Goal: Transaction & Acquisition: Subscribe to service/newsletter

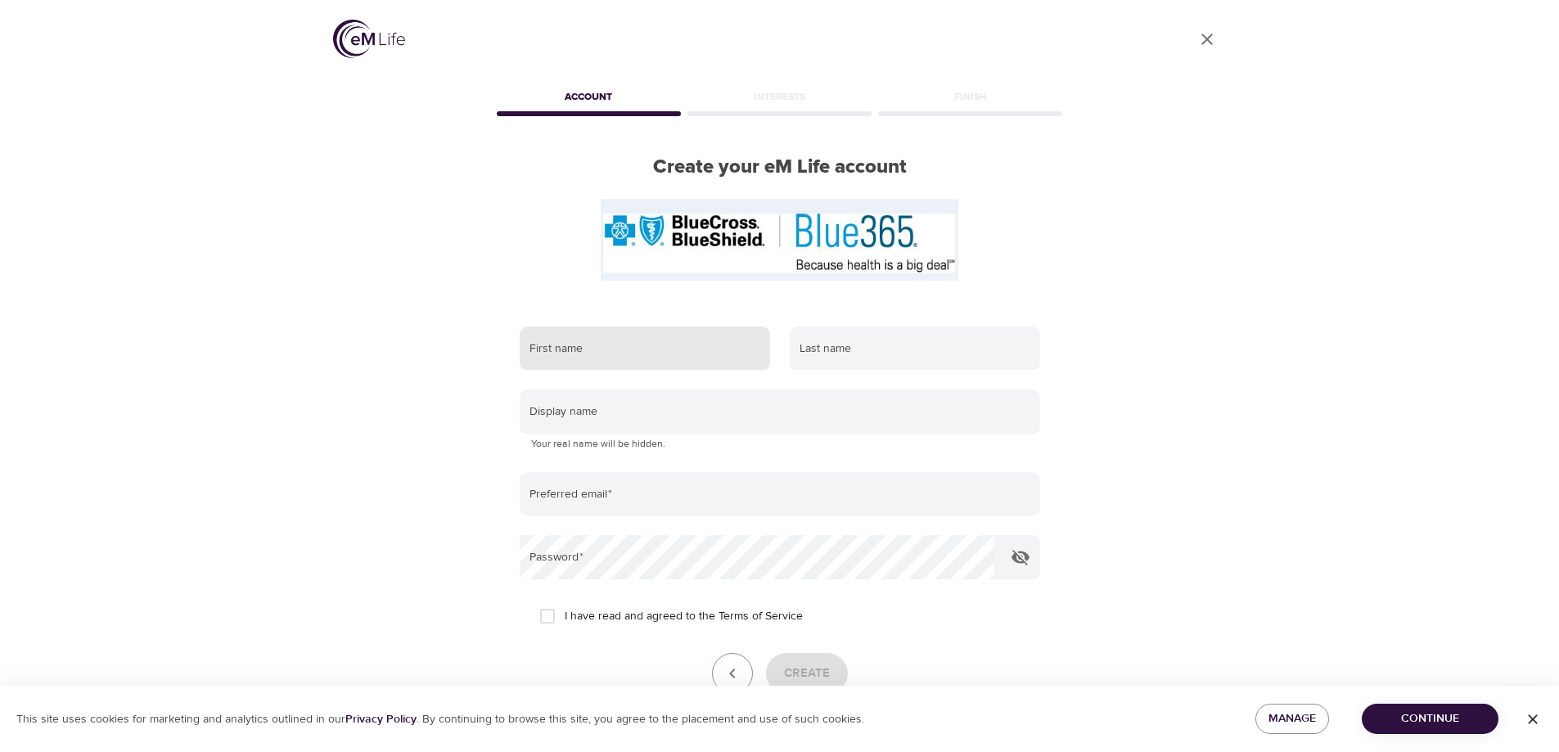
click at [662, 348] on input "text" at bounding box center [645, 349] width 250 height 44
type input "Courtney"
type input "Popp"
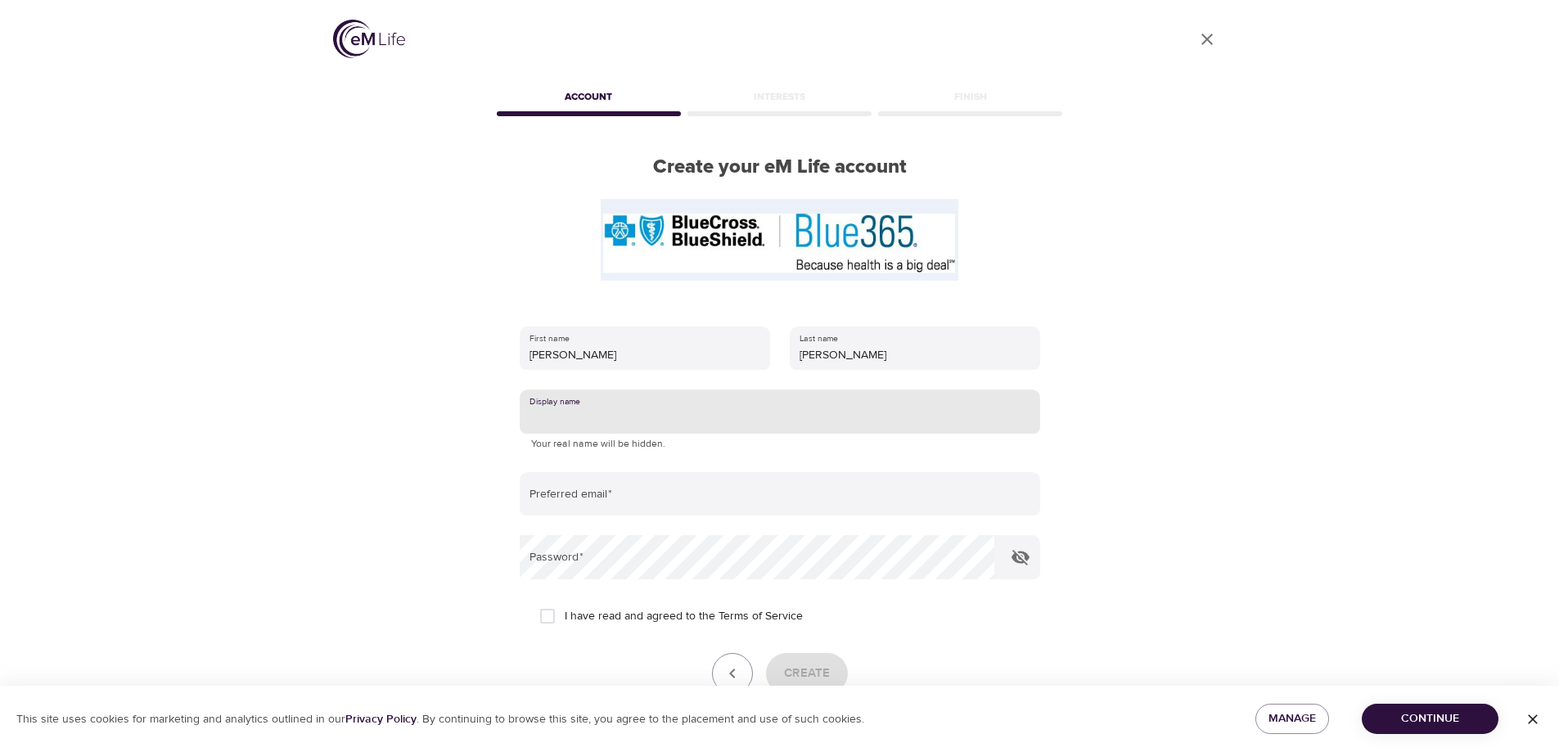
click at [671, 423] on input "text" at bounding box center [780, 412] width 521 height 44
type input "t"
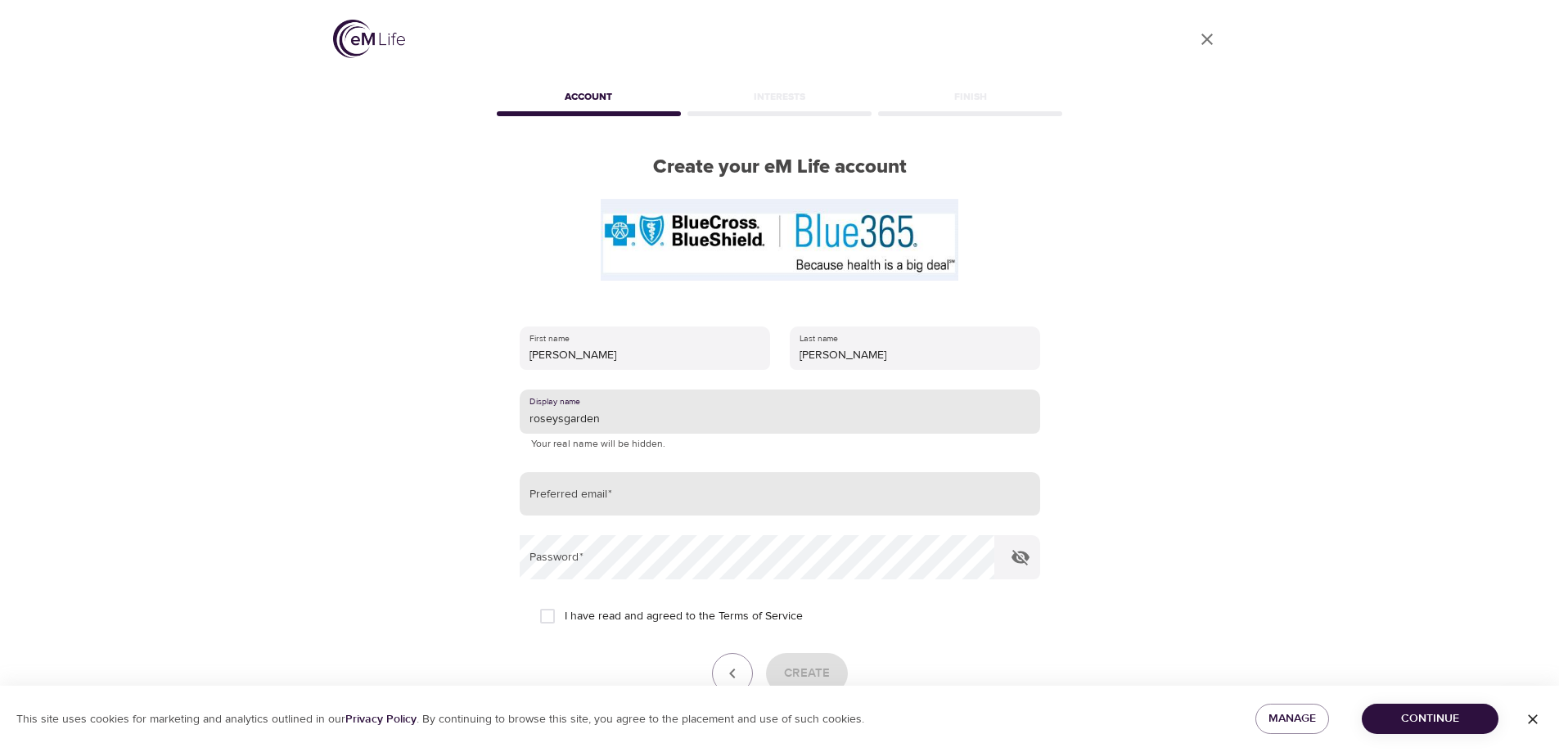
type input "roseysgarden"
click at [691, 500] on input "email" at bounding box center [780, 494] width 521 height 44
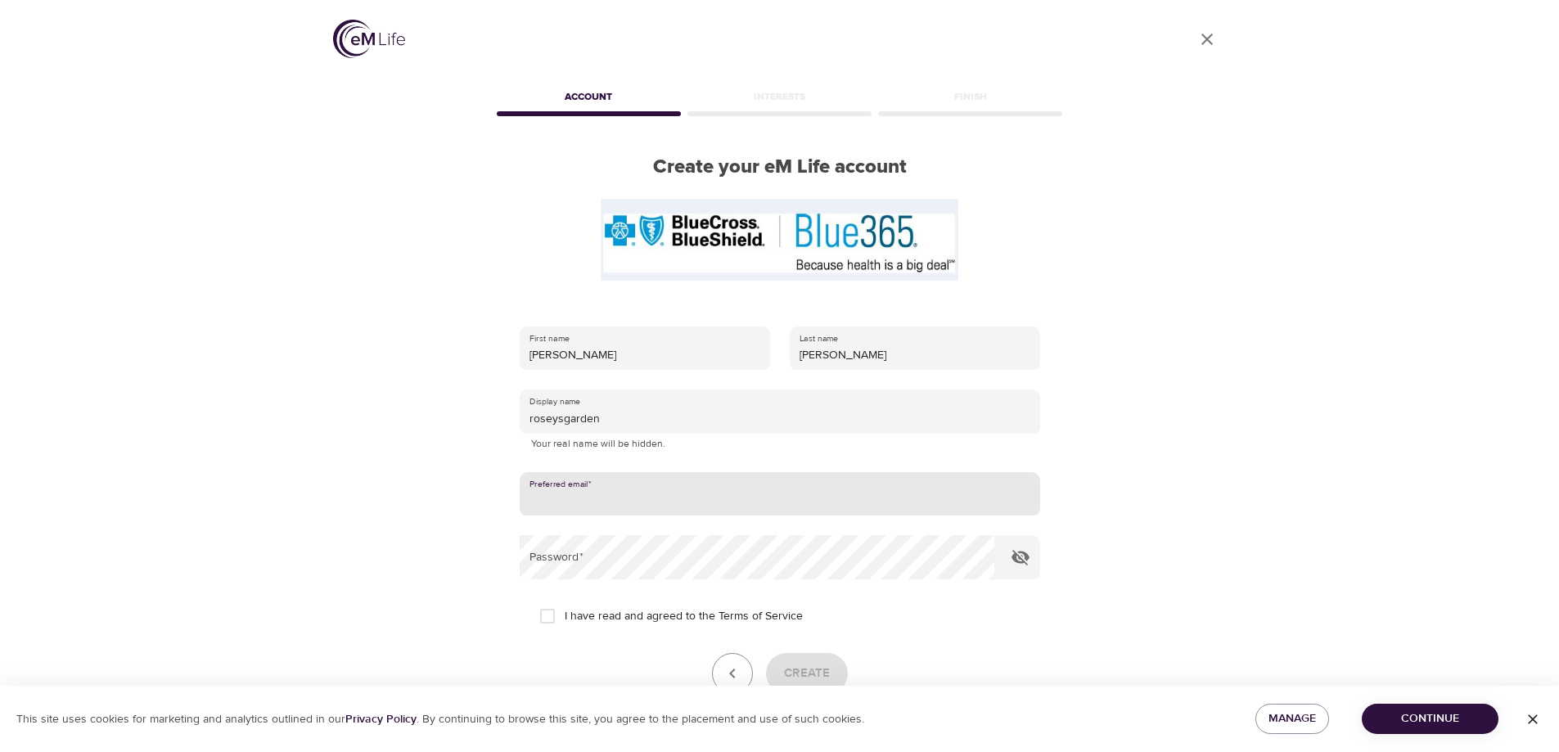
type input "crpopp3@gmail.com"
click at [545, 611] on input "I have read and agreed to the Terms of Service" at bounding box center [547, 616] width 34 height 34
checkbox input "true"
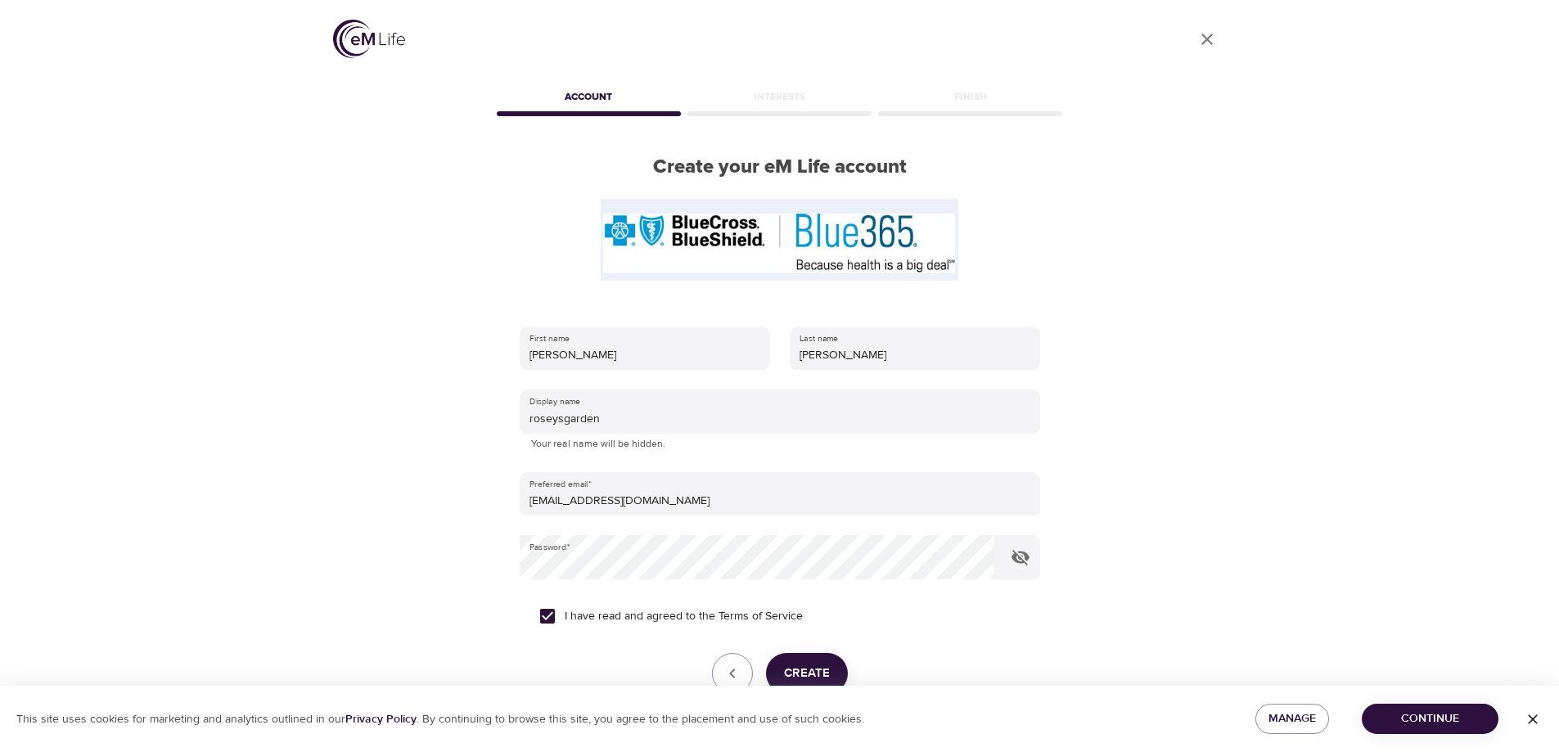
click at [806, 676] on span "Create" at bounding box center [807, 673] width 46 height 21
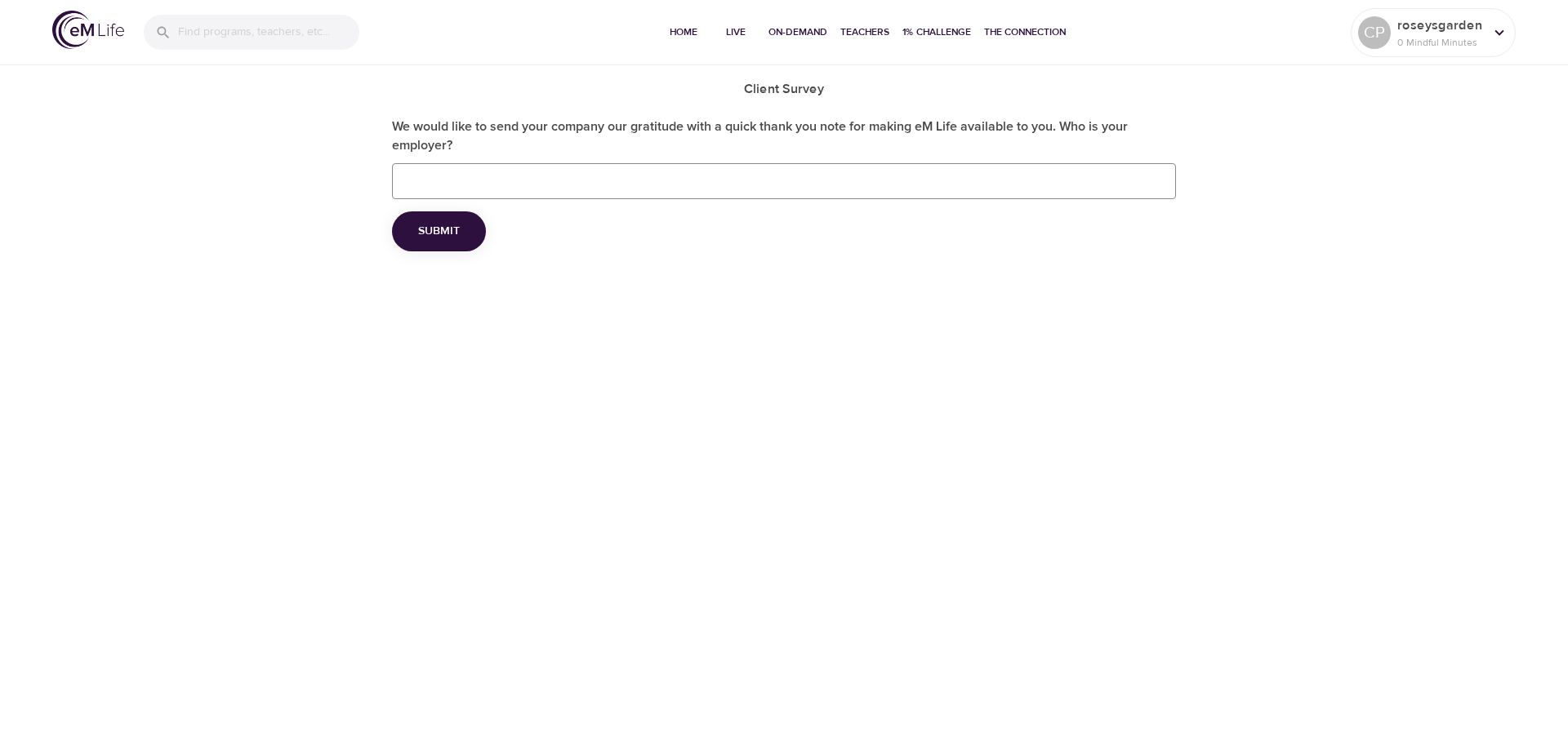
click at [844, 298] on div "Home Live On-Demand Teachers 1% Challenge The Connection CP roseysgarden 0 Mind…" at bounding box center [784, 375] width 1568 height 750
click at [628, 187] on input "We would like to send your company our gratitude with a quick thank you note fo…" at bounding box center [784, 182] width 784 height 36
type input "Minnesota State"
click at [459, 239] on span "Submit" at bounding box center [439, 231] width 42 height 20
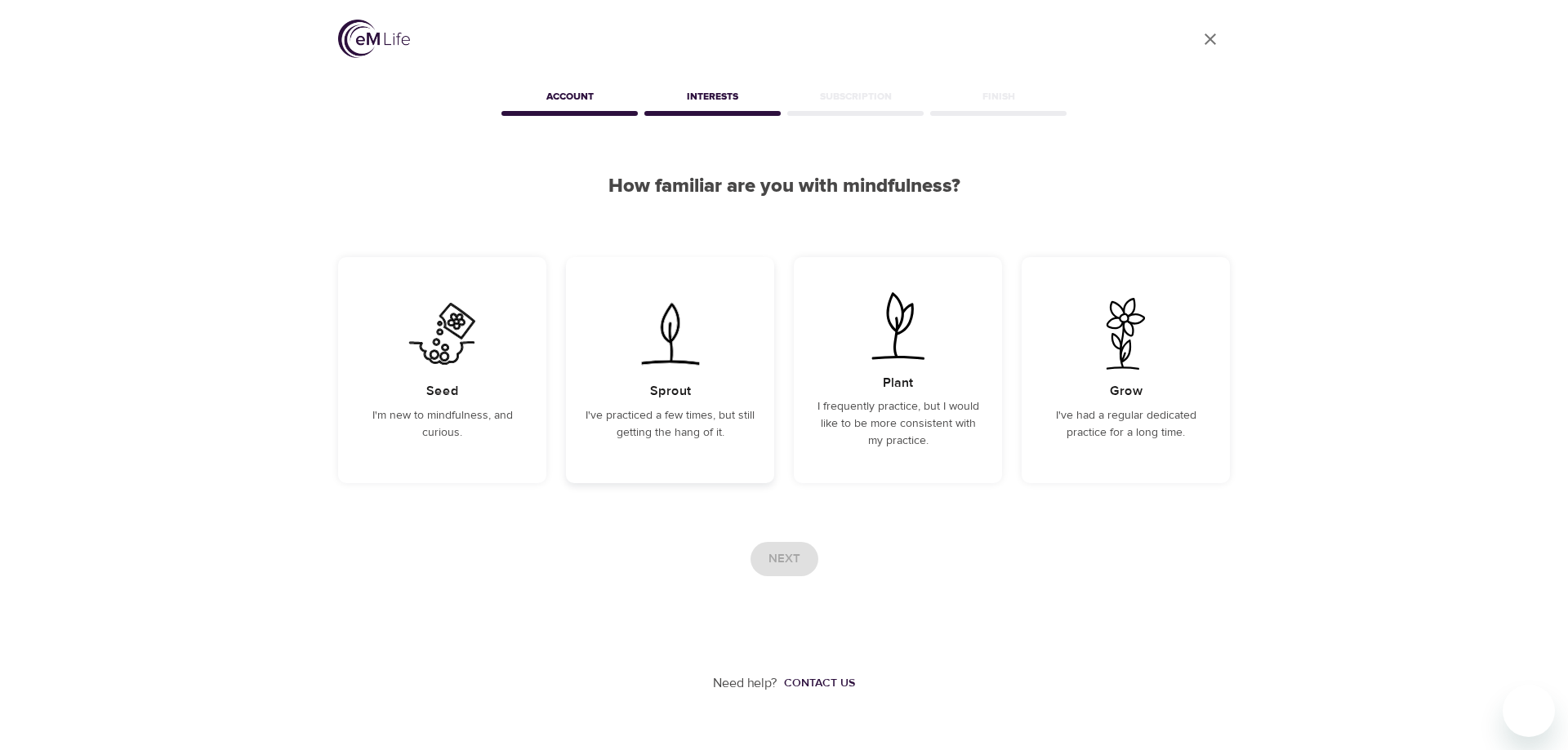
click at [664, 412] on p "I've practiced a few times, but still getting the hang of it." at bounding box center [669, 424] width 169 height 34
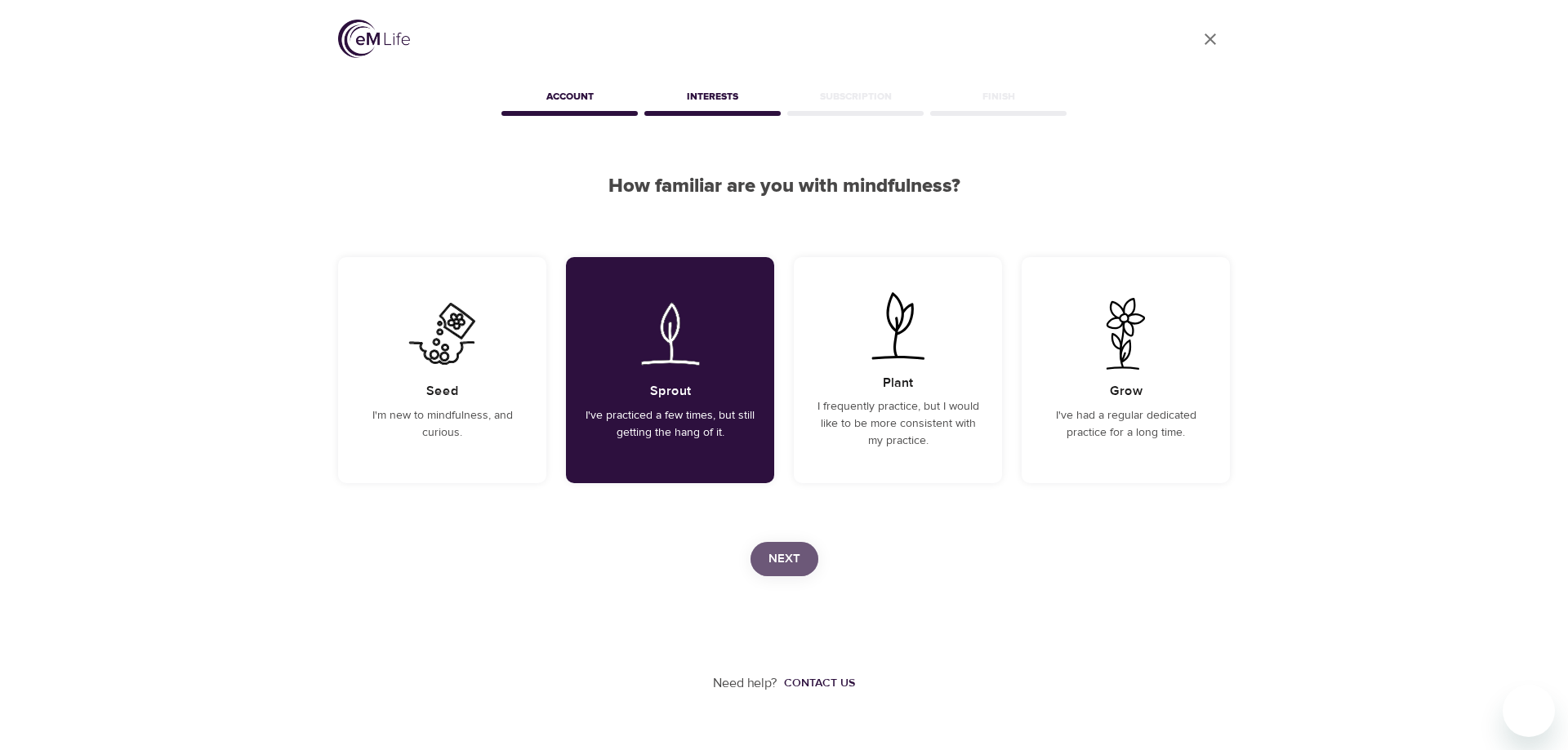
click at [799, 560] on span "Next" at bounding box center [784, 559] width 32 height 21
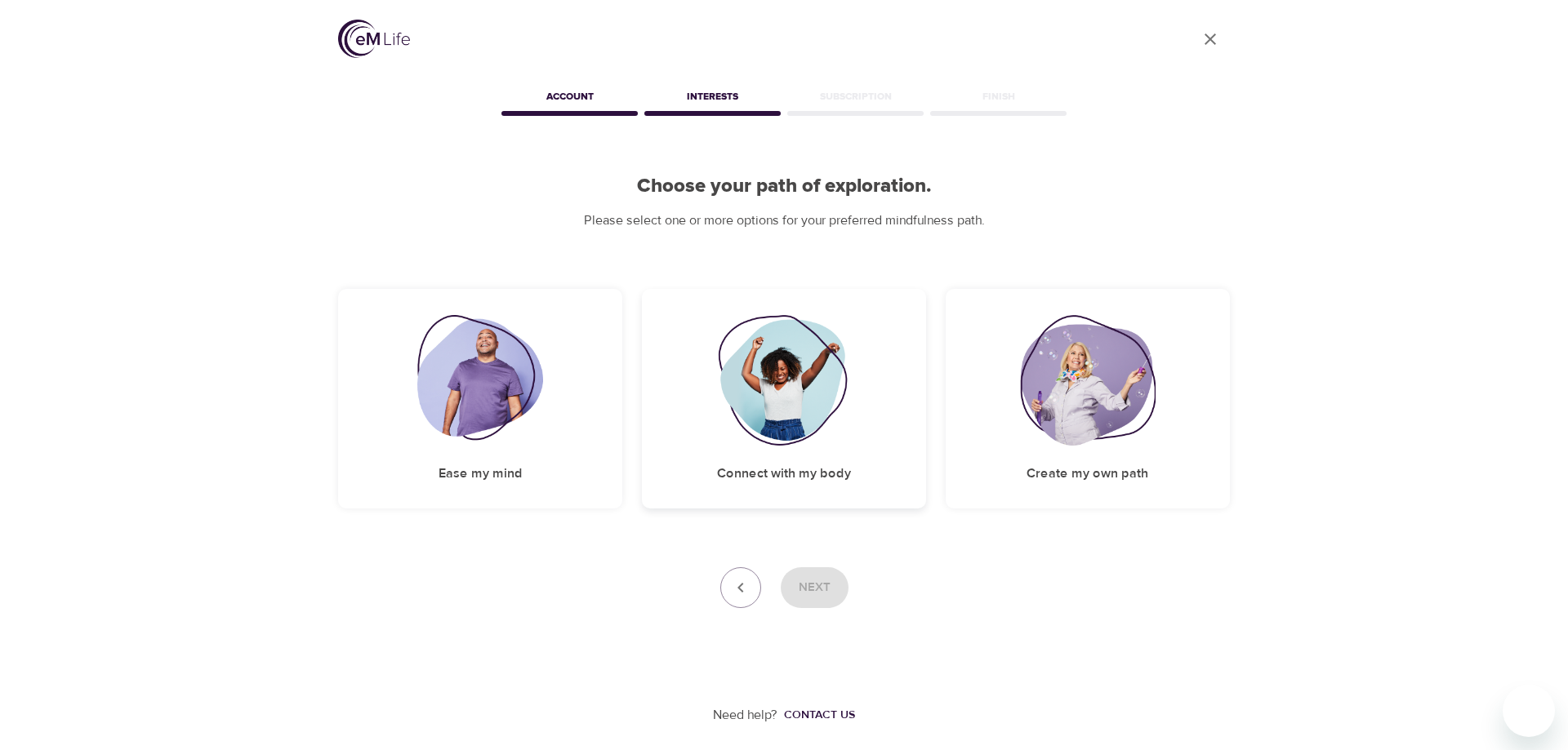
click at [808, 470] on h5 "Connect with my body" at bounding box center [784, 474] width 134 height 17
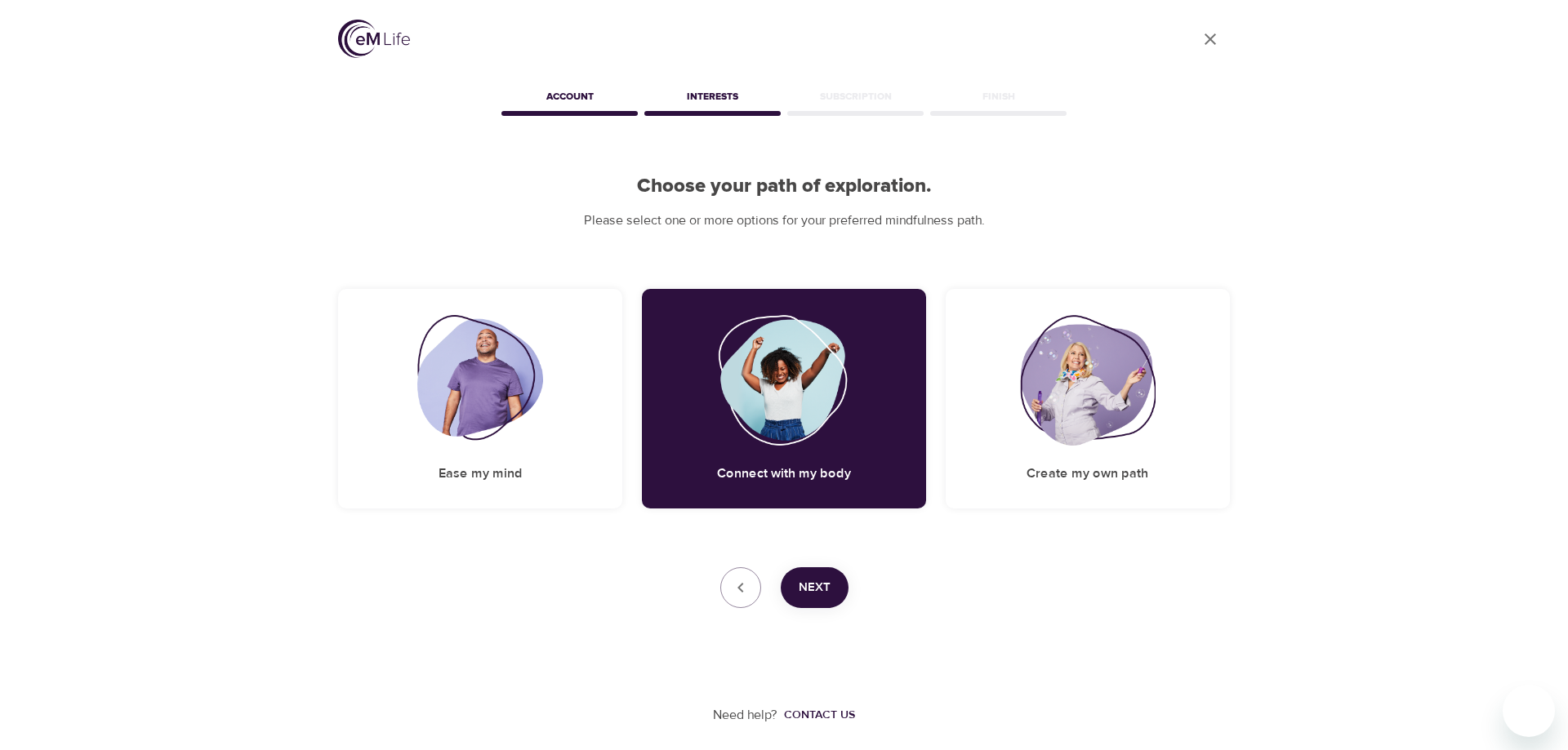
click at [810, 593] on span "Next" at bounding box center [815, 587] width 32 height 21
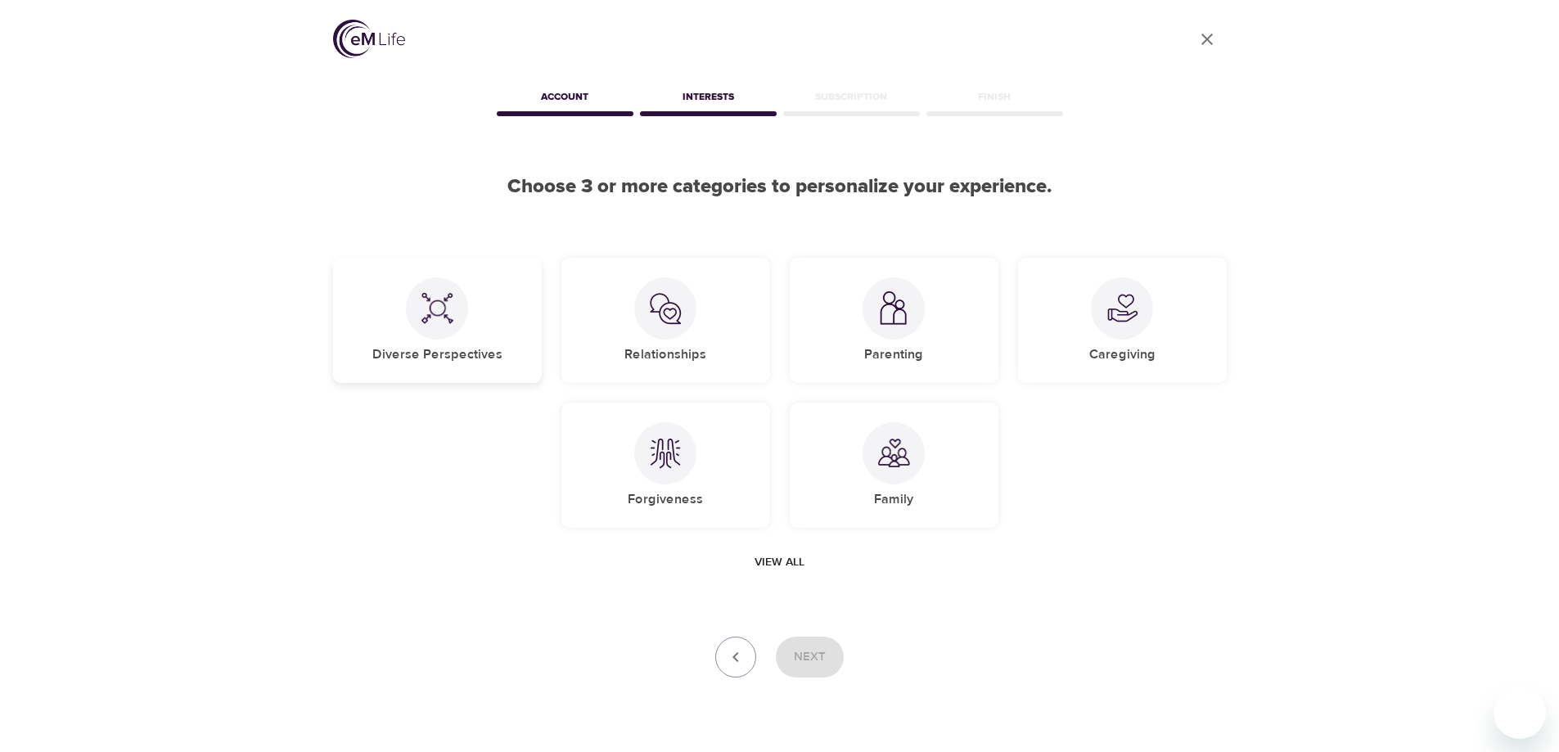
click at [501, 326] on div "Diverse Perspectives" at bounding box center [437, 320] width 209 height 125
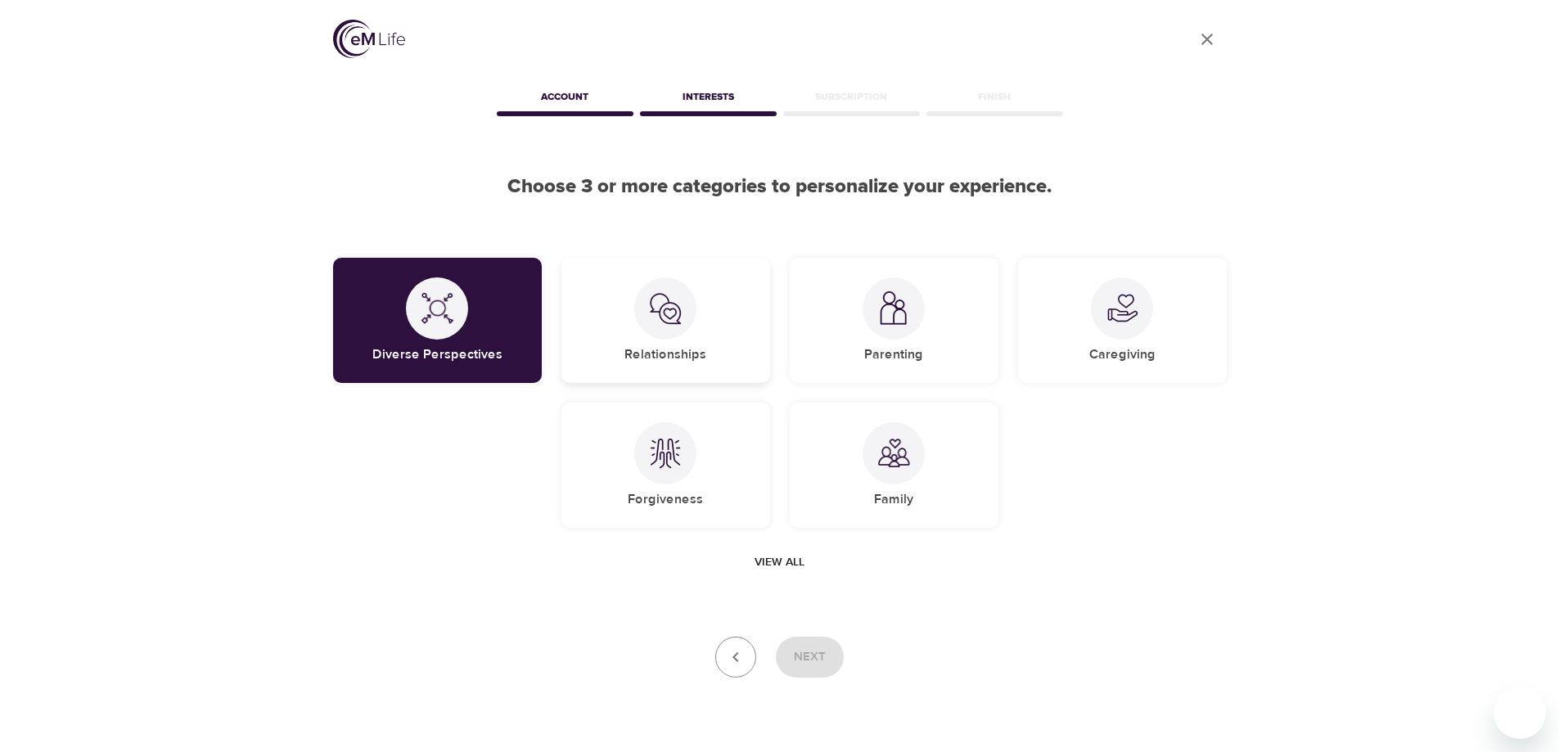
click at [628, 336] on div "Relationships" at bounding box center [666, 320] width 209 height 125
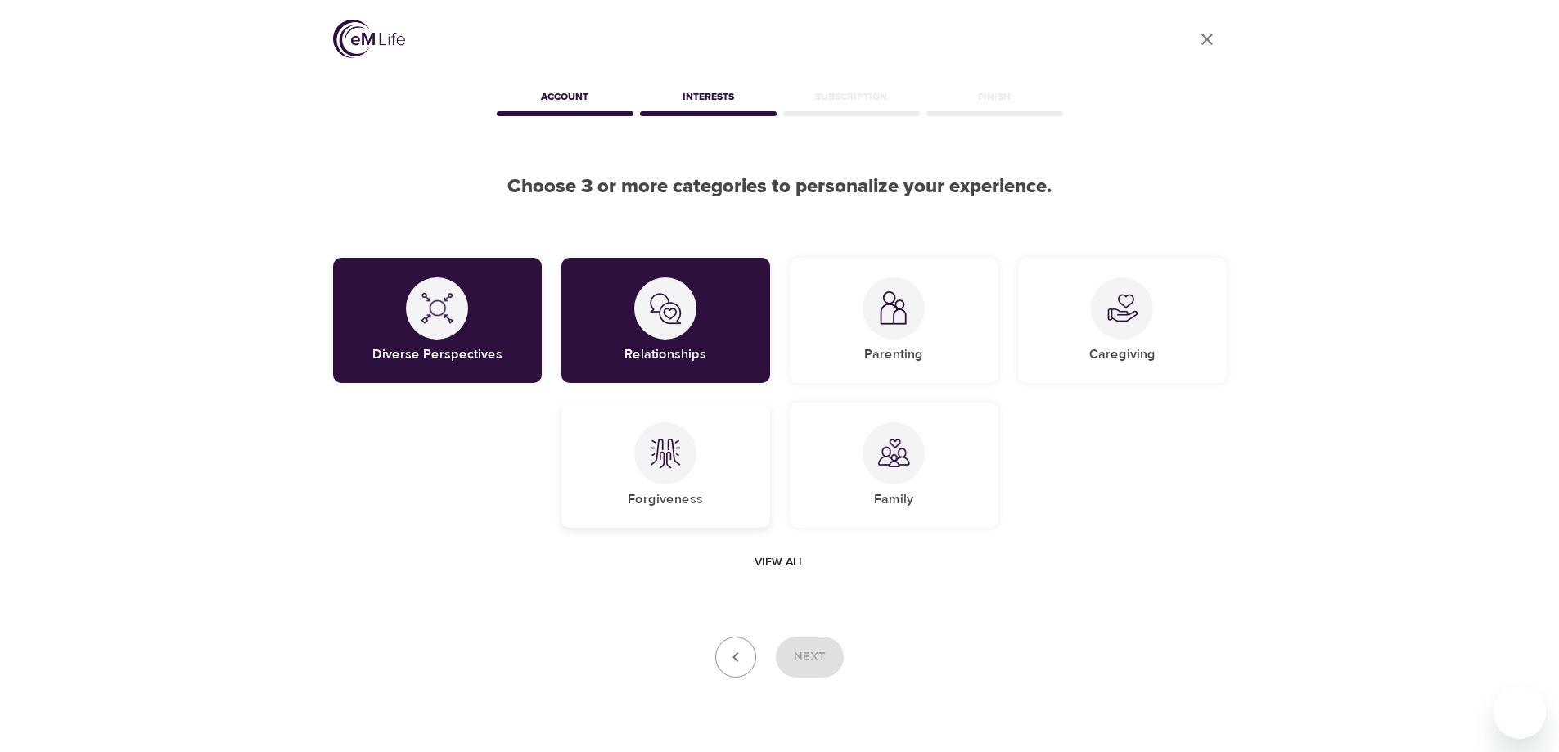
click at [666, 506] on h5 "Forgiveness" at bounding box center [665, 499] width 75 height 17
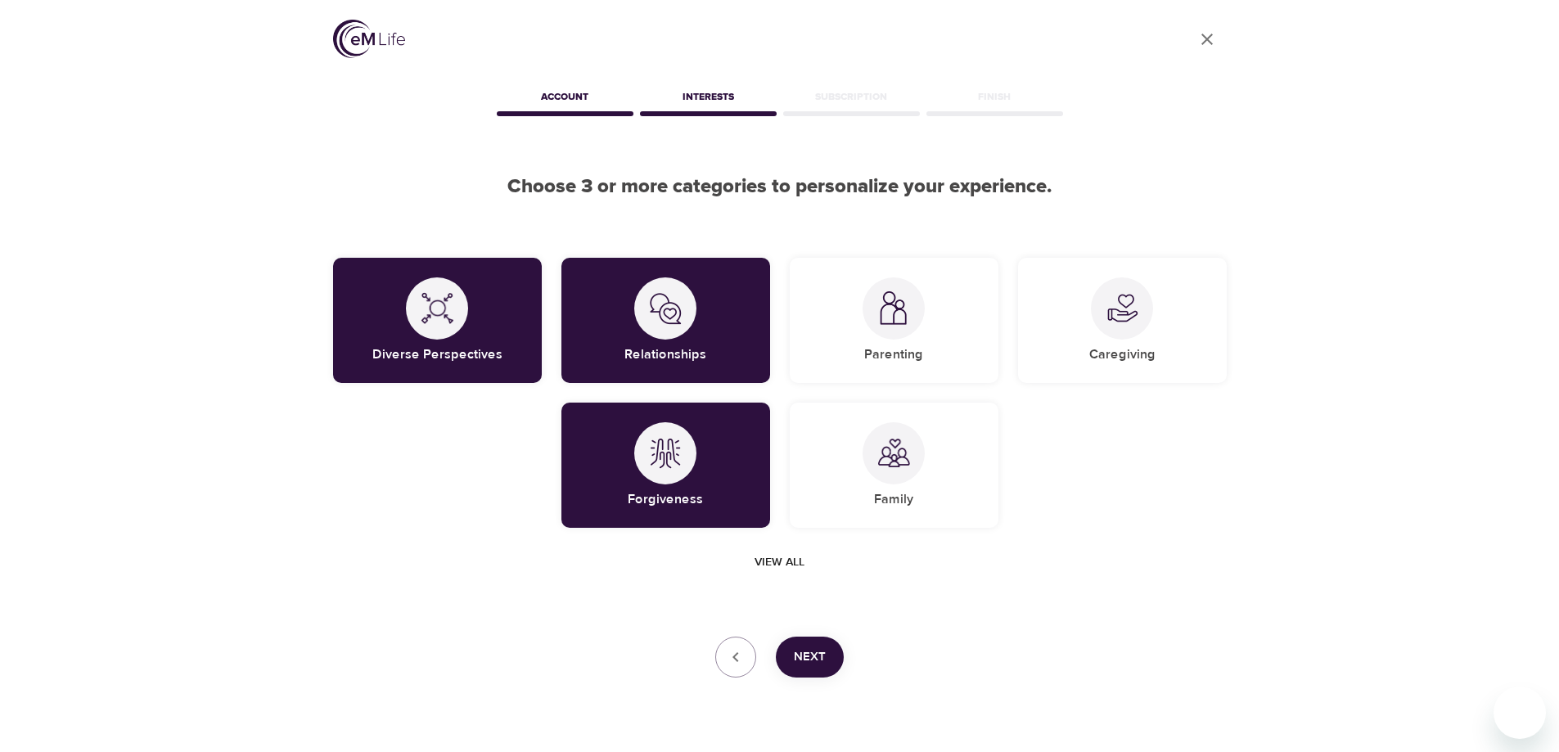
click at [796, 647] on span "Next" at bounding box center [810, 657] width 32 height 21
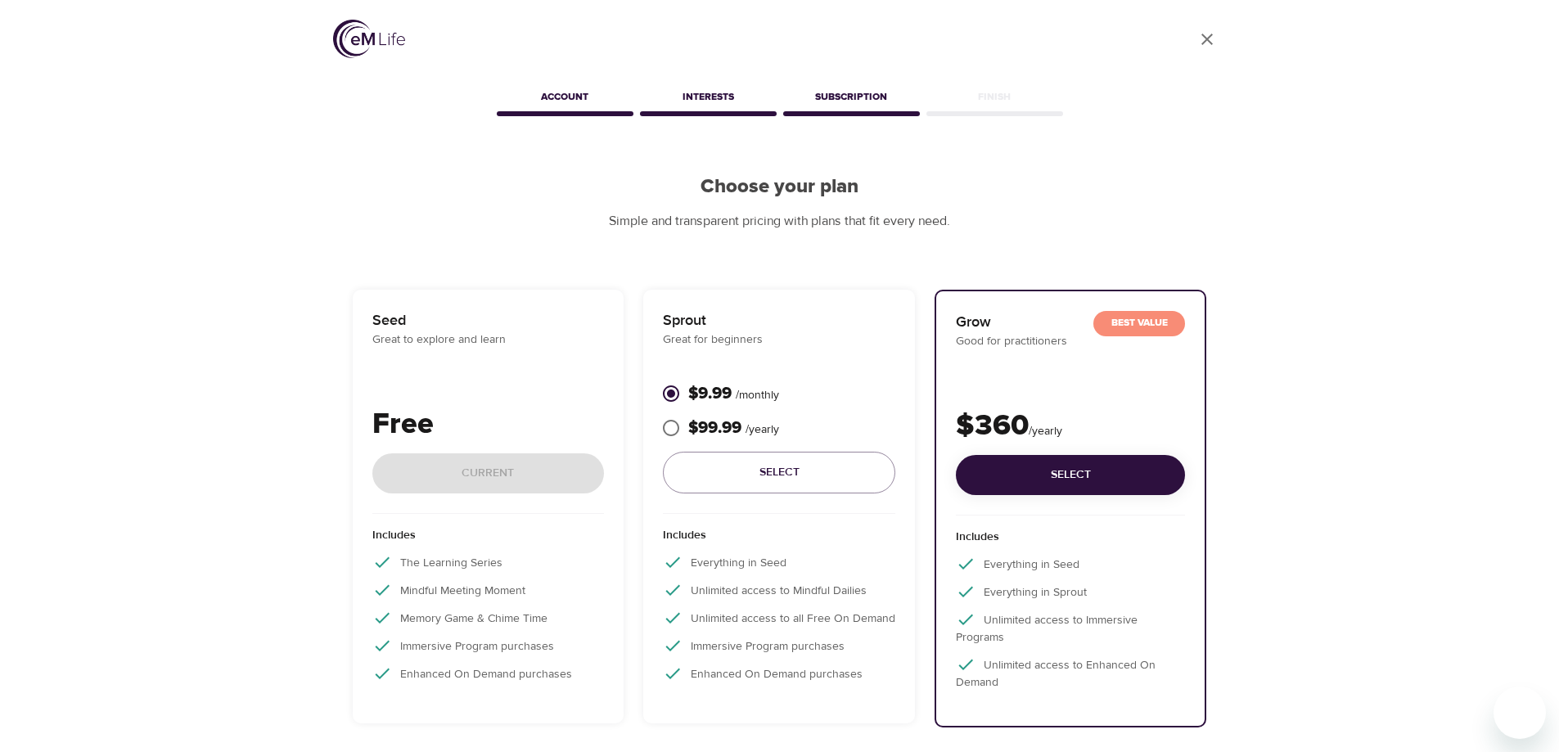
click at [451, 386] on div "Seed Great to explore and learn Free Current" at bounding box center [488, 411] width 232 height 205
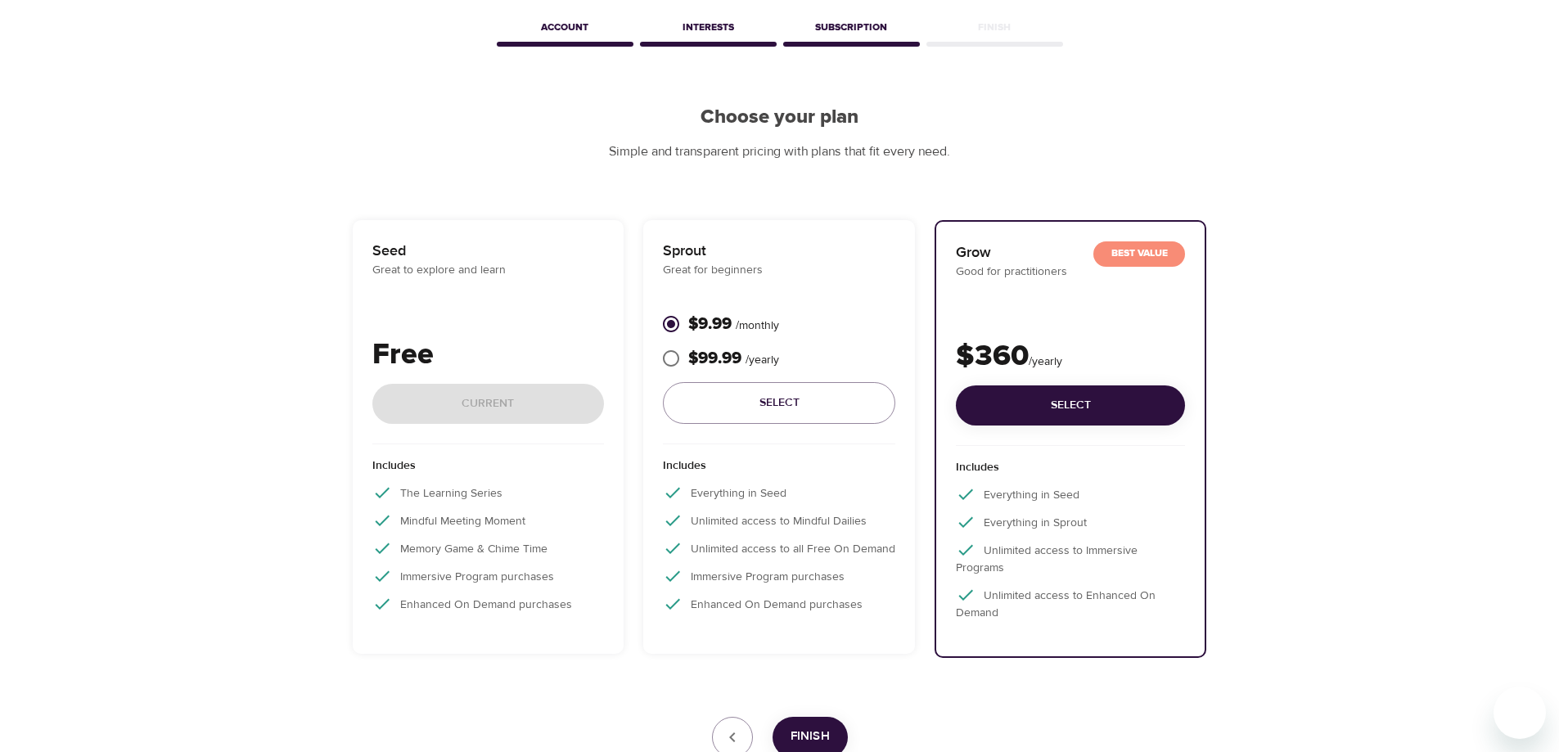
scroll to position [192, 0]
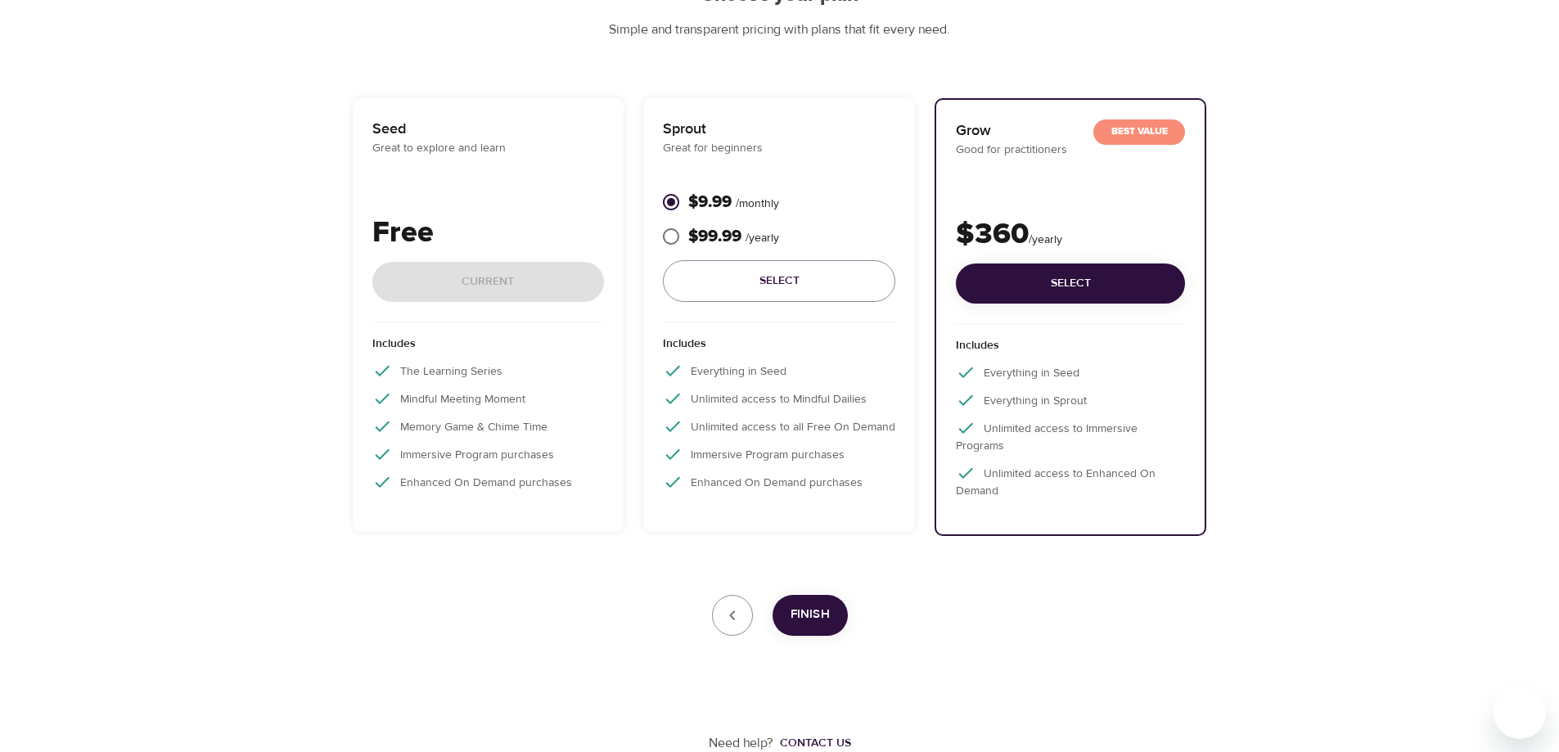
click at [448, 390] on p "Mindful Meeting Moment" at bounding box center [488, 399] width 232 height 20
click at [473, 280] on div "Free Current" at bounding box center [488, 266] width 232 height 111
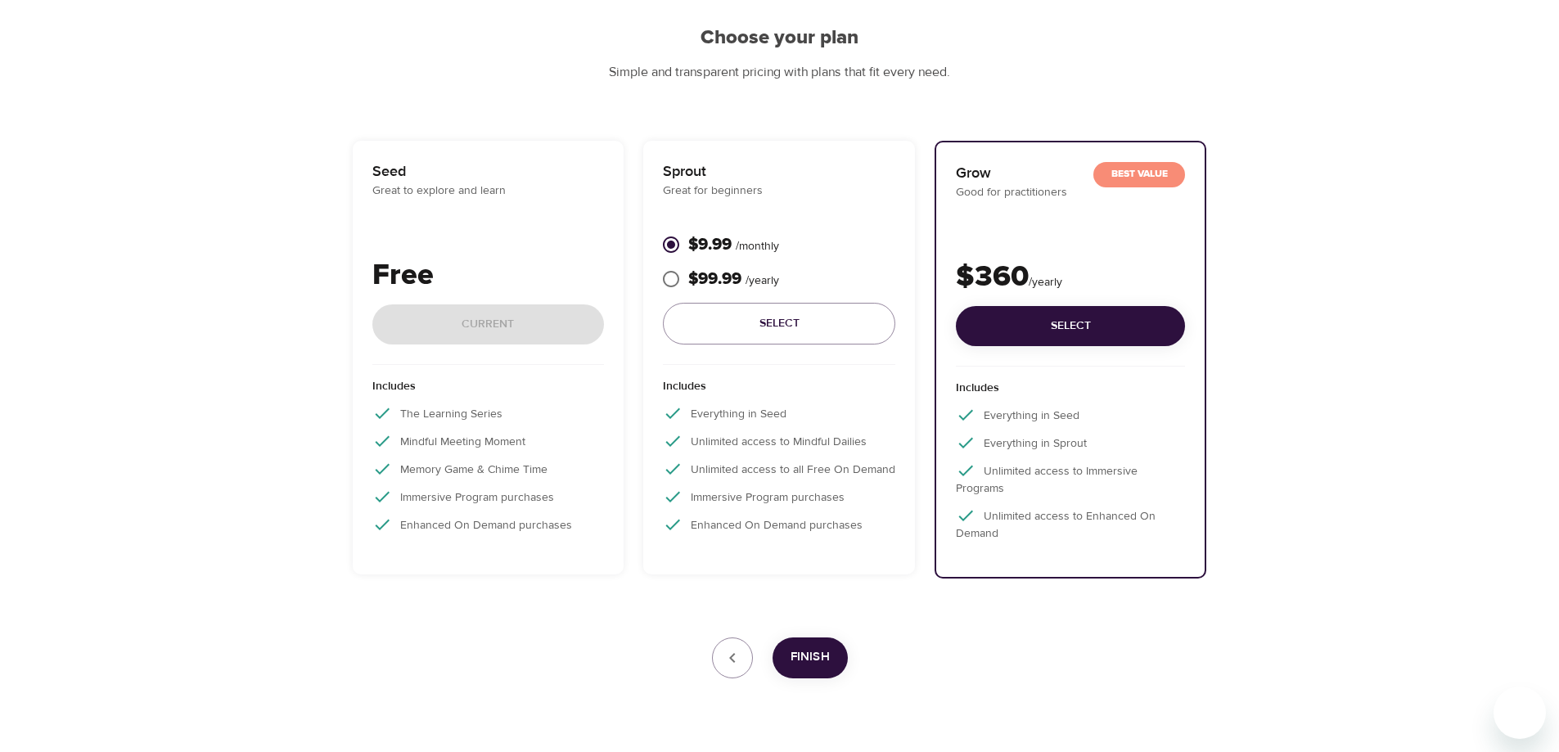
scroll to position [110, 0]
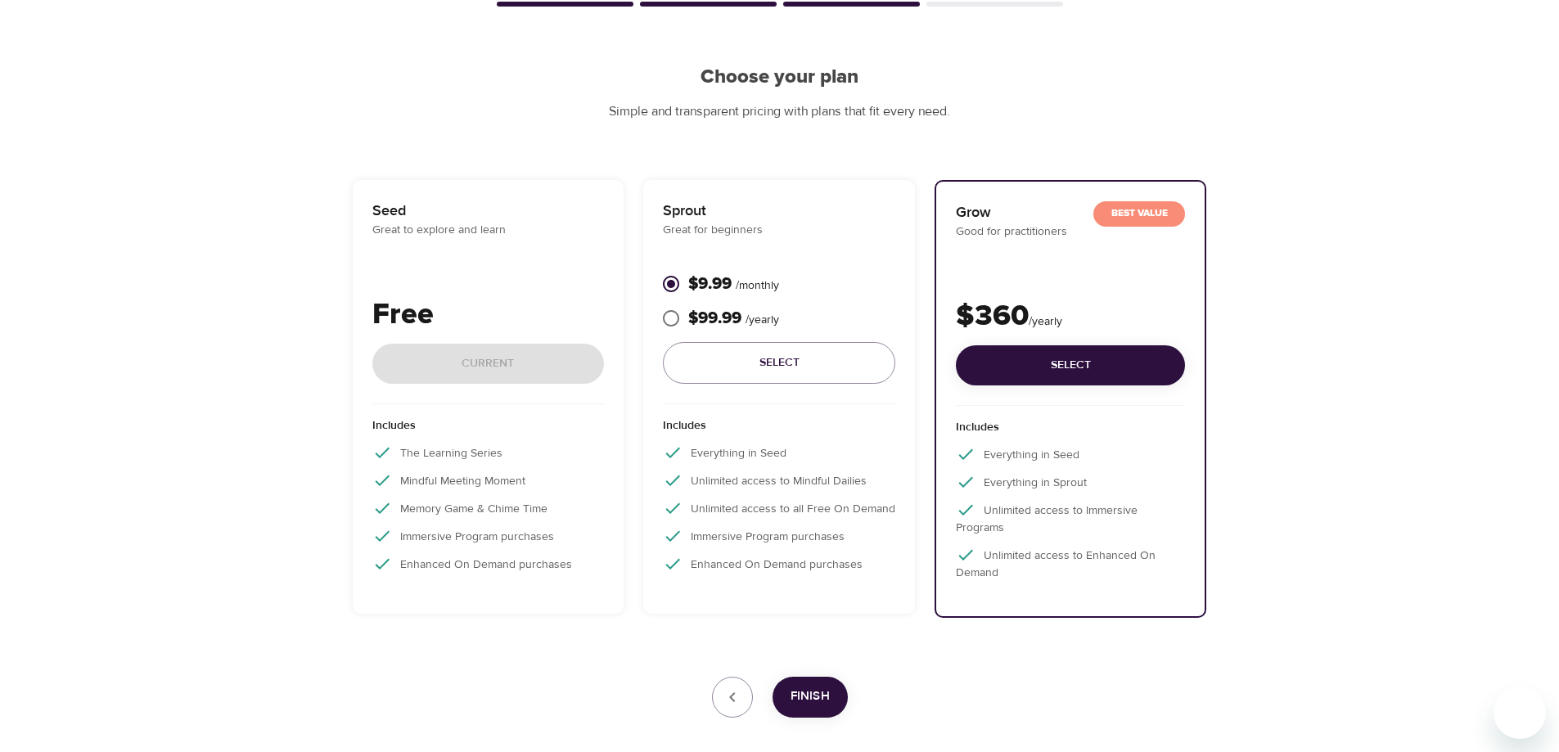
click at [845, 258] on div "Sprout Great for beginners $9.99 / monthly $99.99 / yearly Select" at bounding box center [779, 302] width 232 height 205
click at [724, 384] on div "$9.99 / monthly $99.99 / yearly Select" at bounding box center [779, 336] width 232 height 138
click at [714, 375] on button "Select" at bounding box center [779, 363] width 232 height 42
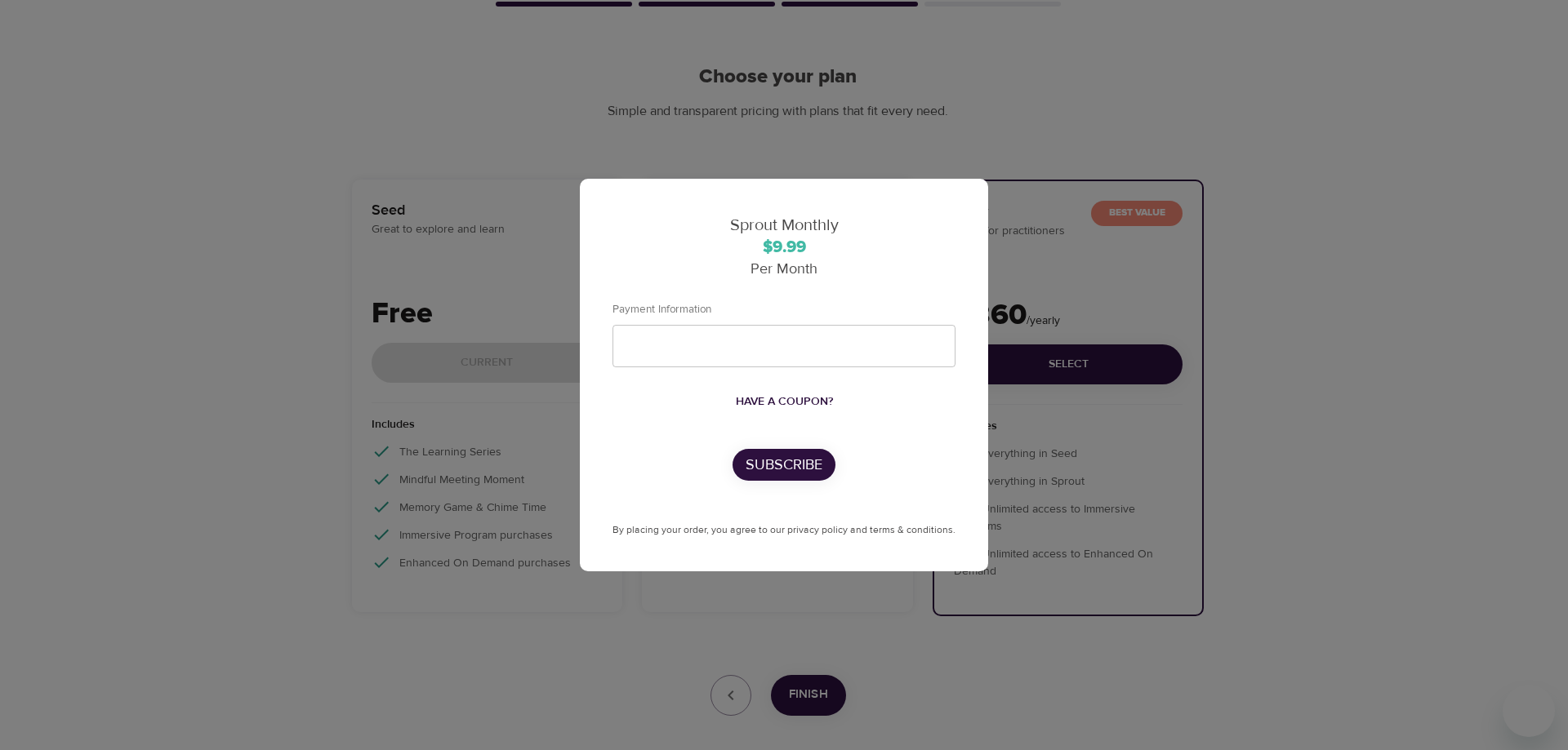
click at [789, 598] on div "Sprout Monthly $9.99 Per Month Payment Information Have a coupon? Subscribe By …" at bounding box center [784, 375] width 1568 height 750
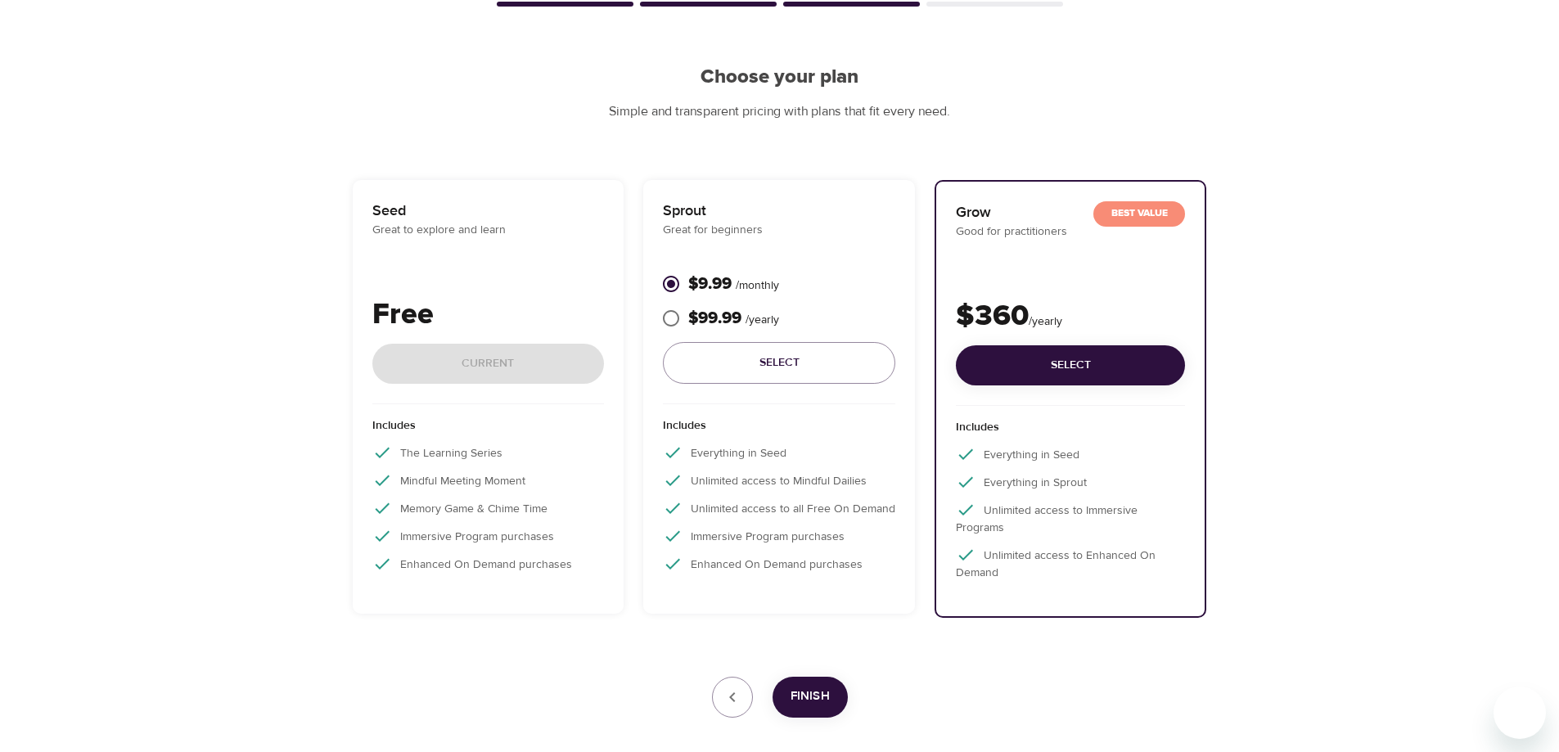
click at [530, 492] on div "Includes The Learning Series Mindful Meeting Moment Memory Game & Chime Time Im…" at bounding box center [488, 499] width 232 height 191
click at [814, 716] on button "Finish" at bounding box center [810, 697] width 75 height 41
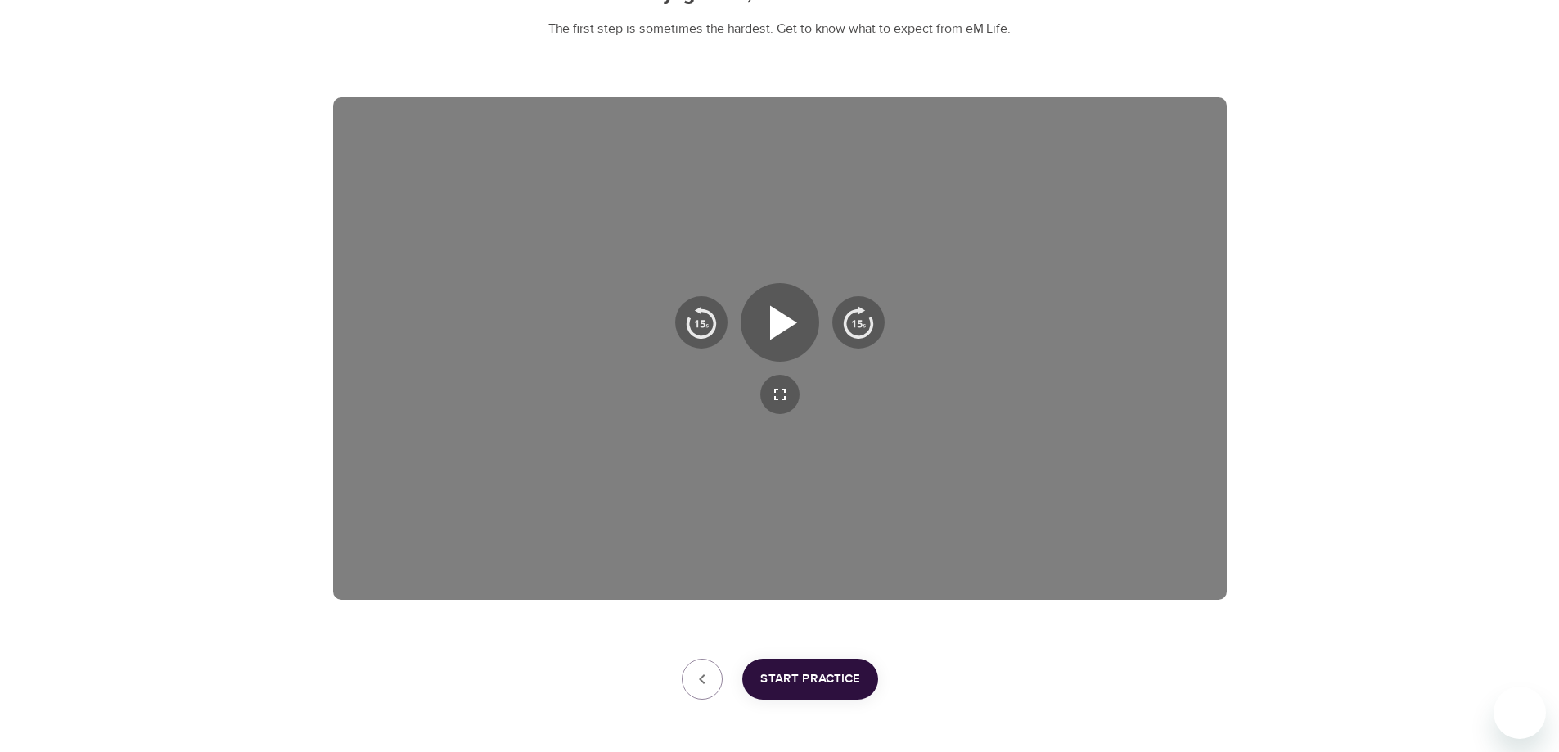
scroll to position [164, 0]
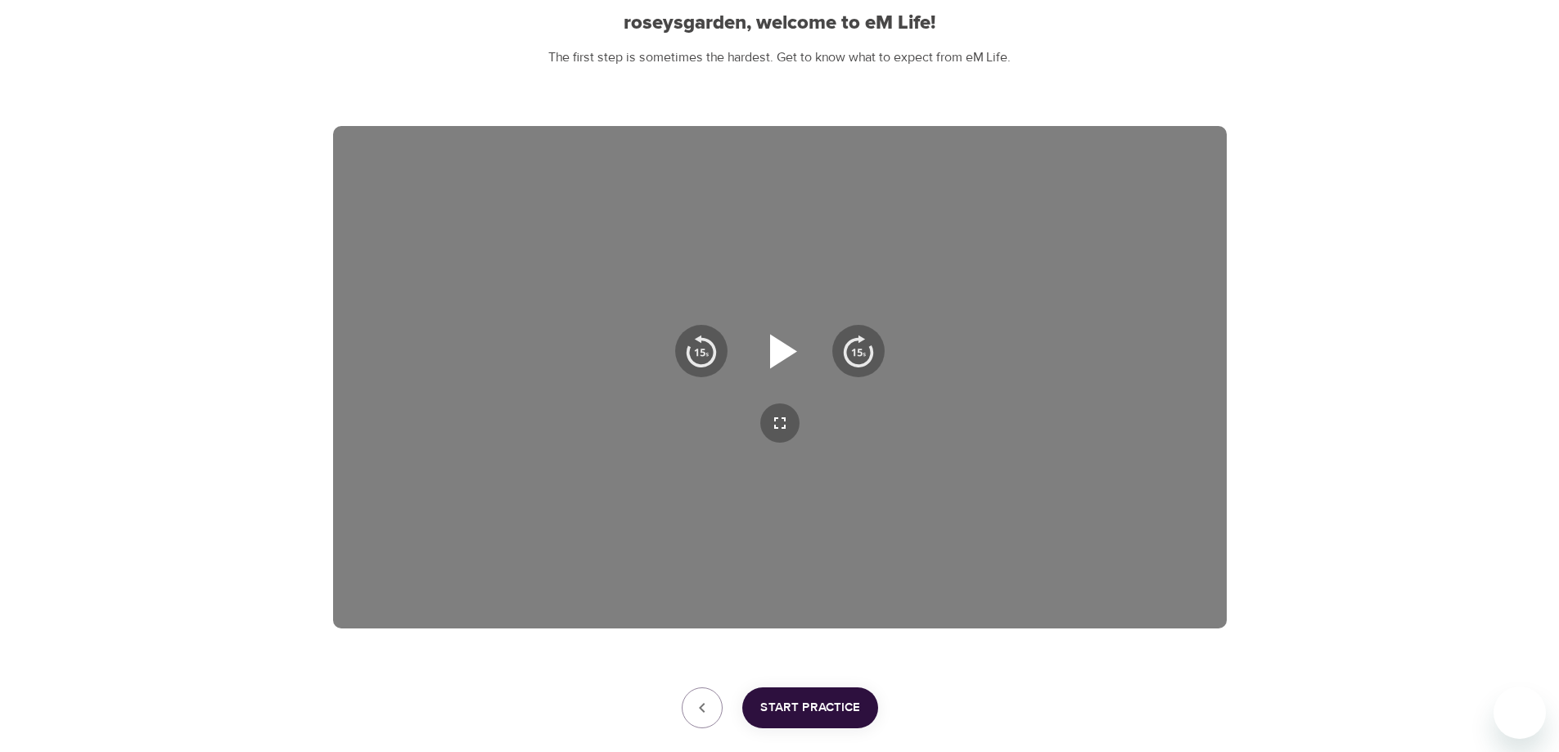
click at [788, 371] on icon "button" at bounding box center [780, 351] width 59 height 59
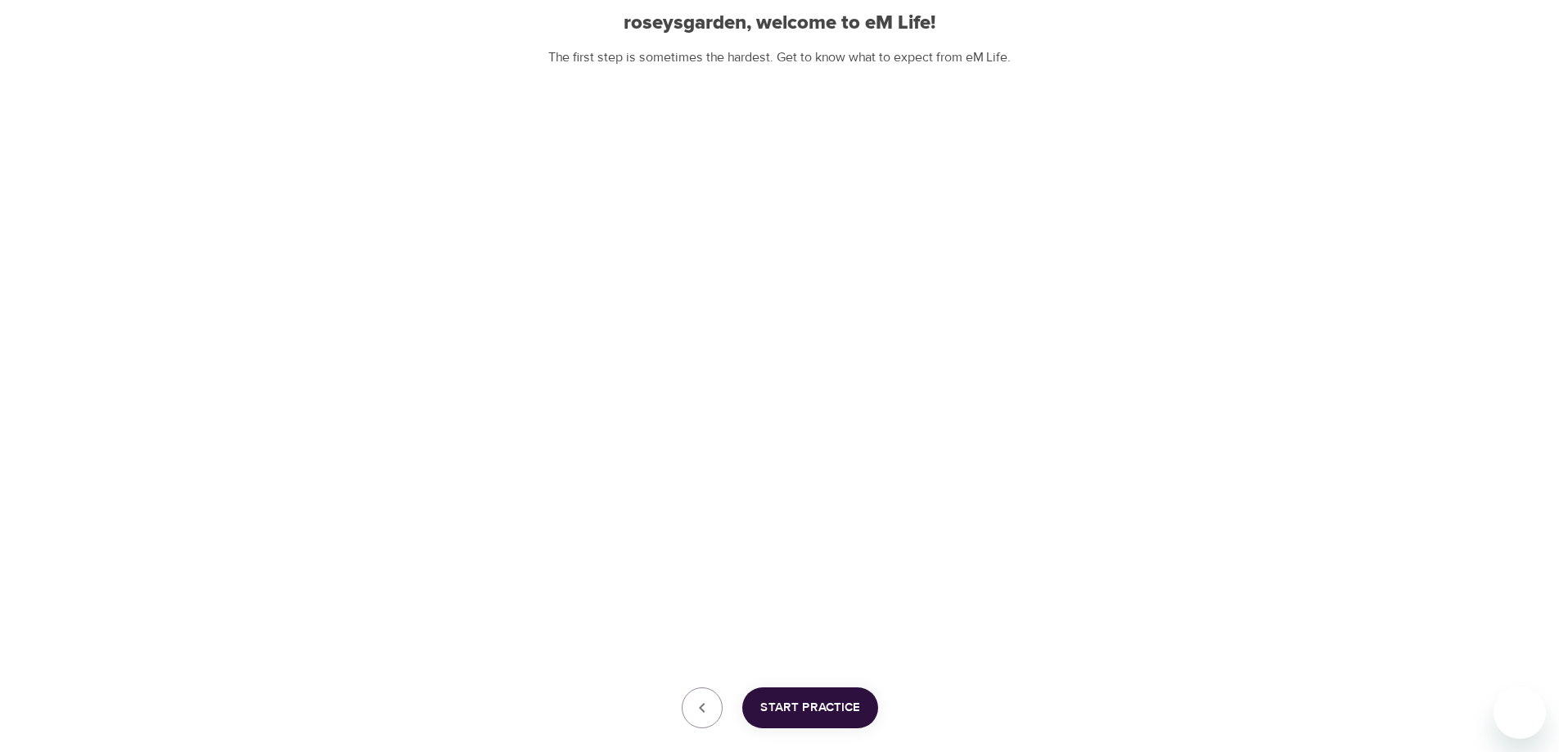
click at [1511, 428] on div "User Profile Account Interests Subscription Finish roseysgarden, welcome to eM …" at bounding box center [779, 340] width 1559 height 1009
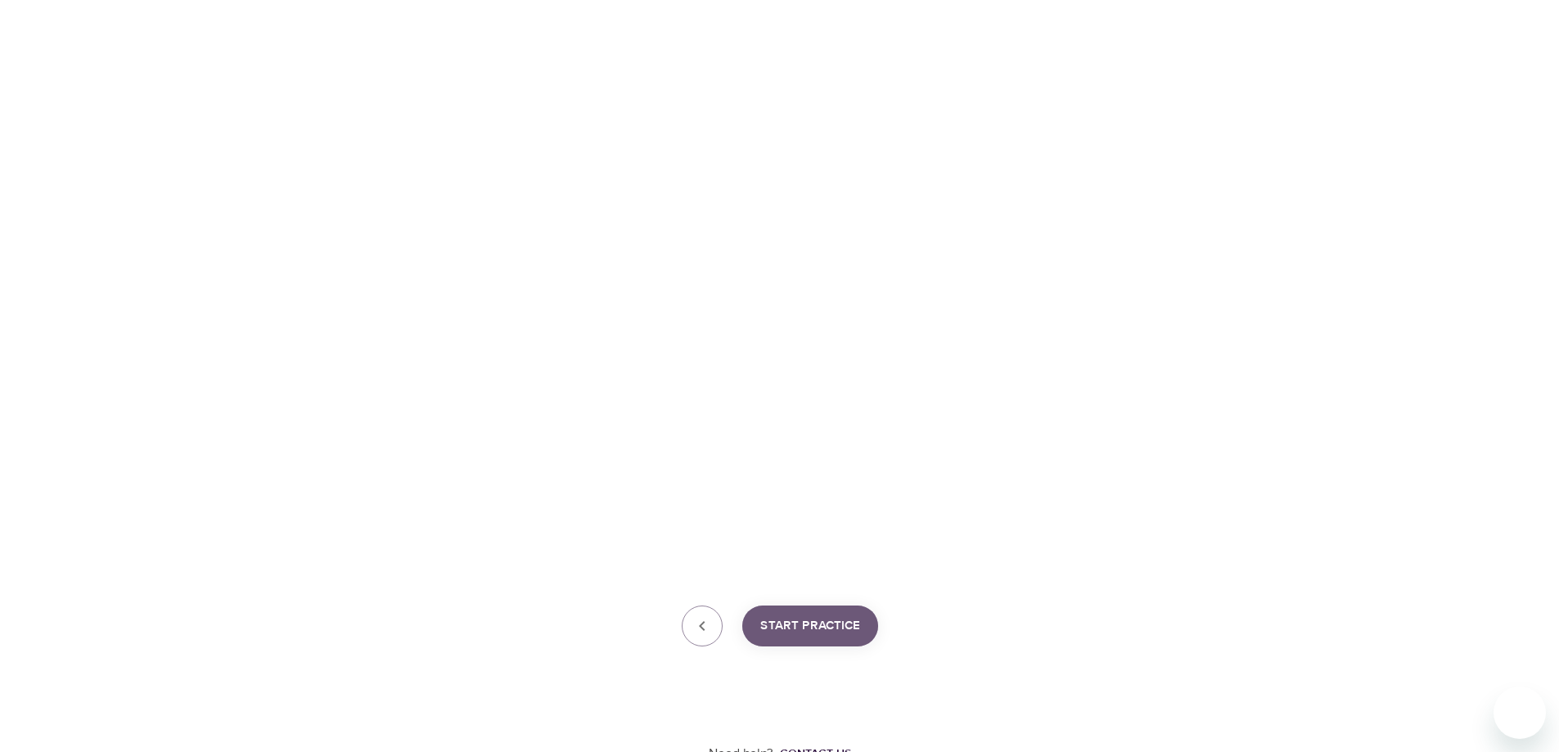
click at [811, 629] on span "Start Practice" at bounding box center [810, 626] width 100 height 21
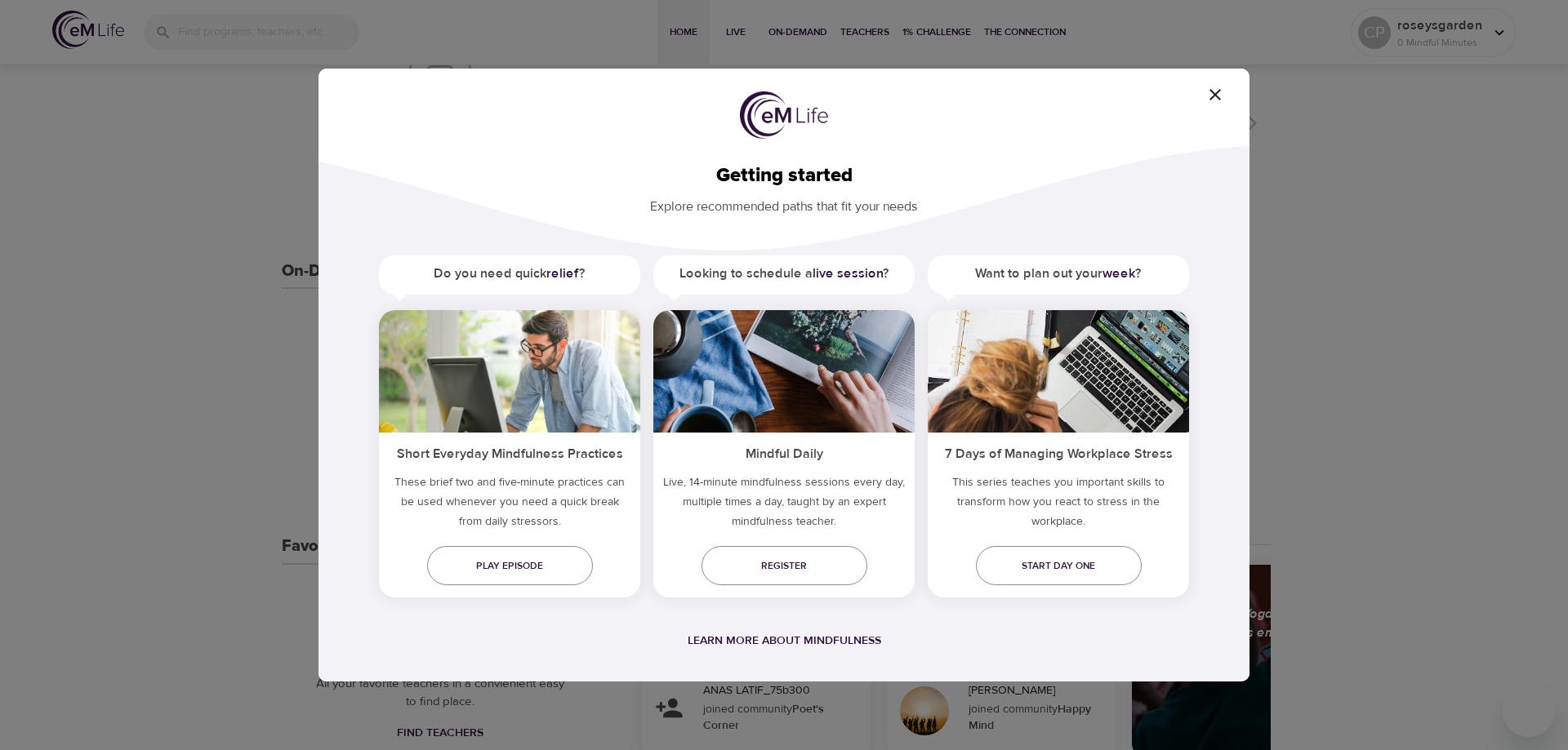
click at [1207, 92] on icon "button" at bounding box center [1215, 95] width 20 height 20
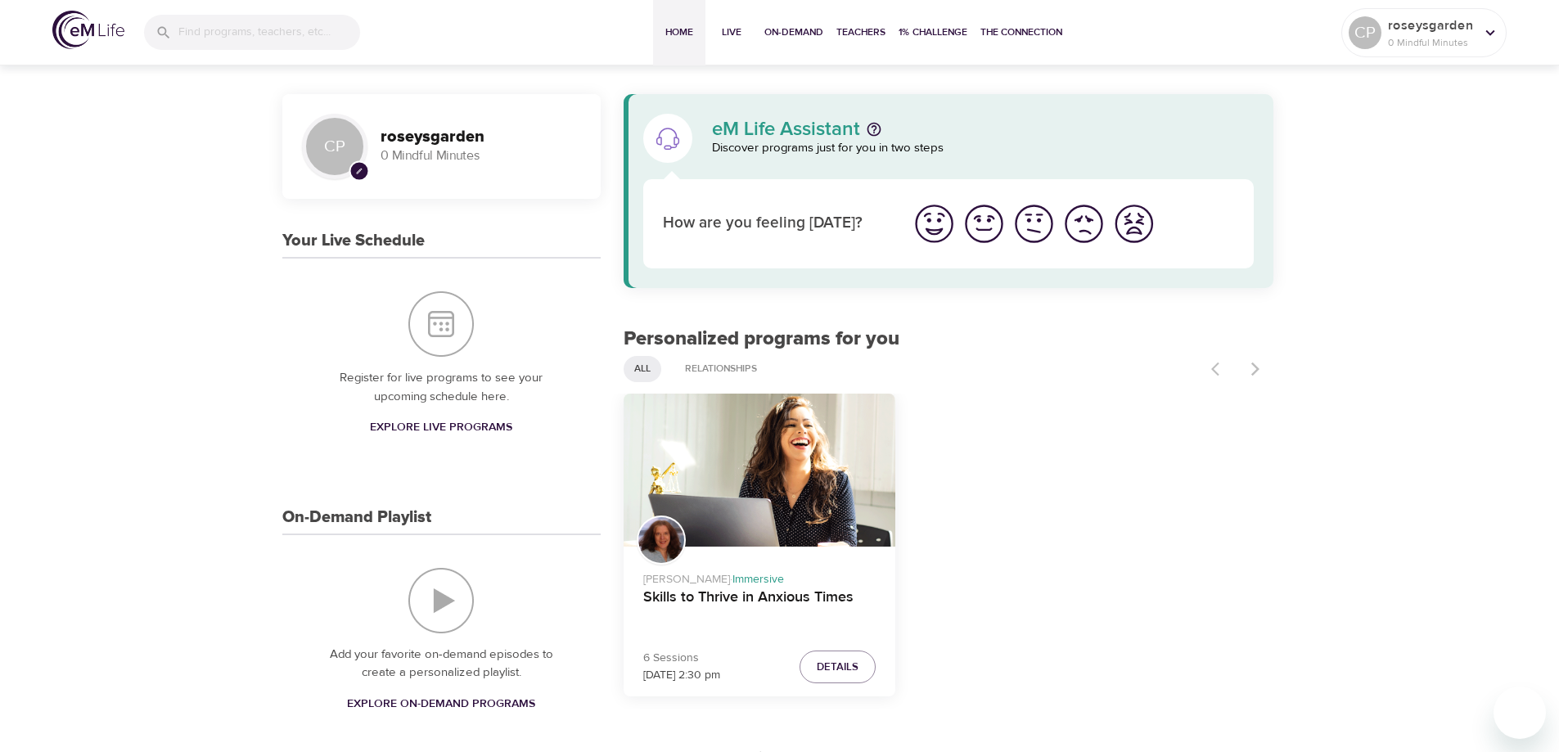
click at [945, 223] on img "I'm feeling great" at bounding box center [934, 223] width 45 height 45
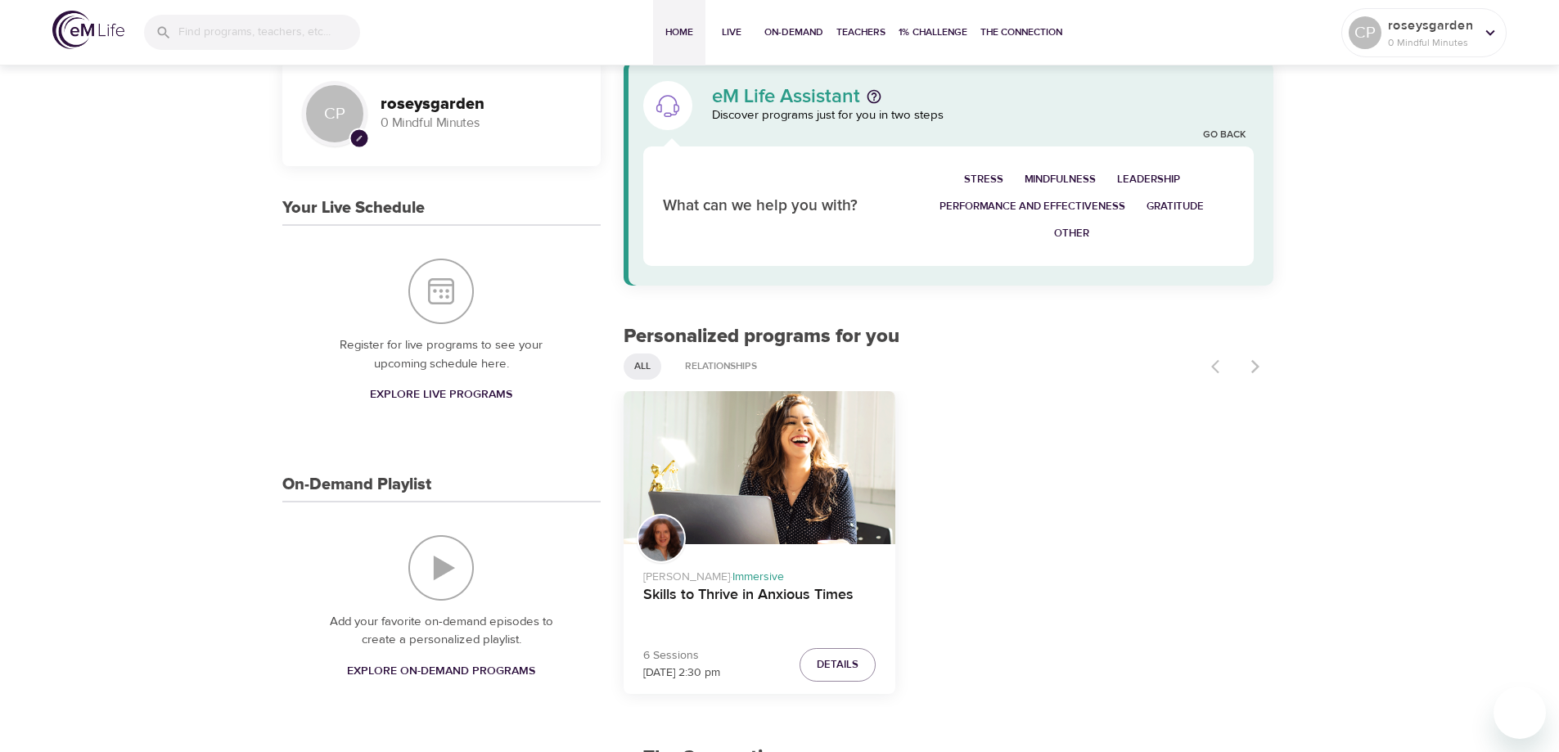
scroll to position [26, 0]
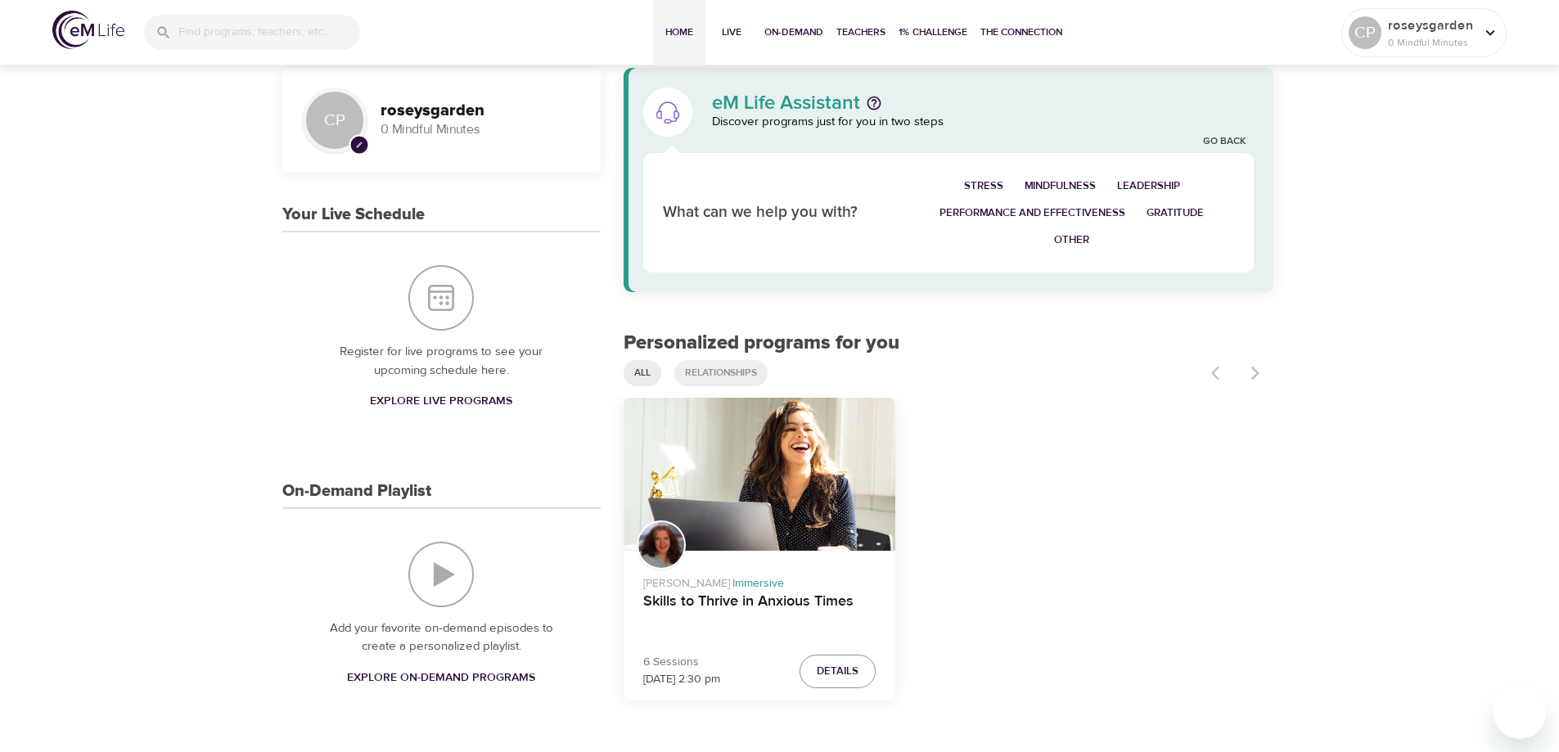
click at [739, 368] on span "Relationships" at bounding box center [721, 373] width 92 height 14
click at [636, 374] on span "All" at bounding box center [643, 373] width 36 height 14
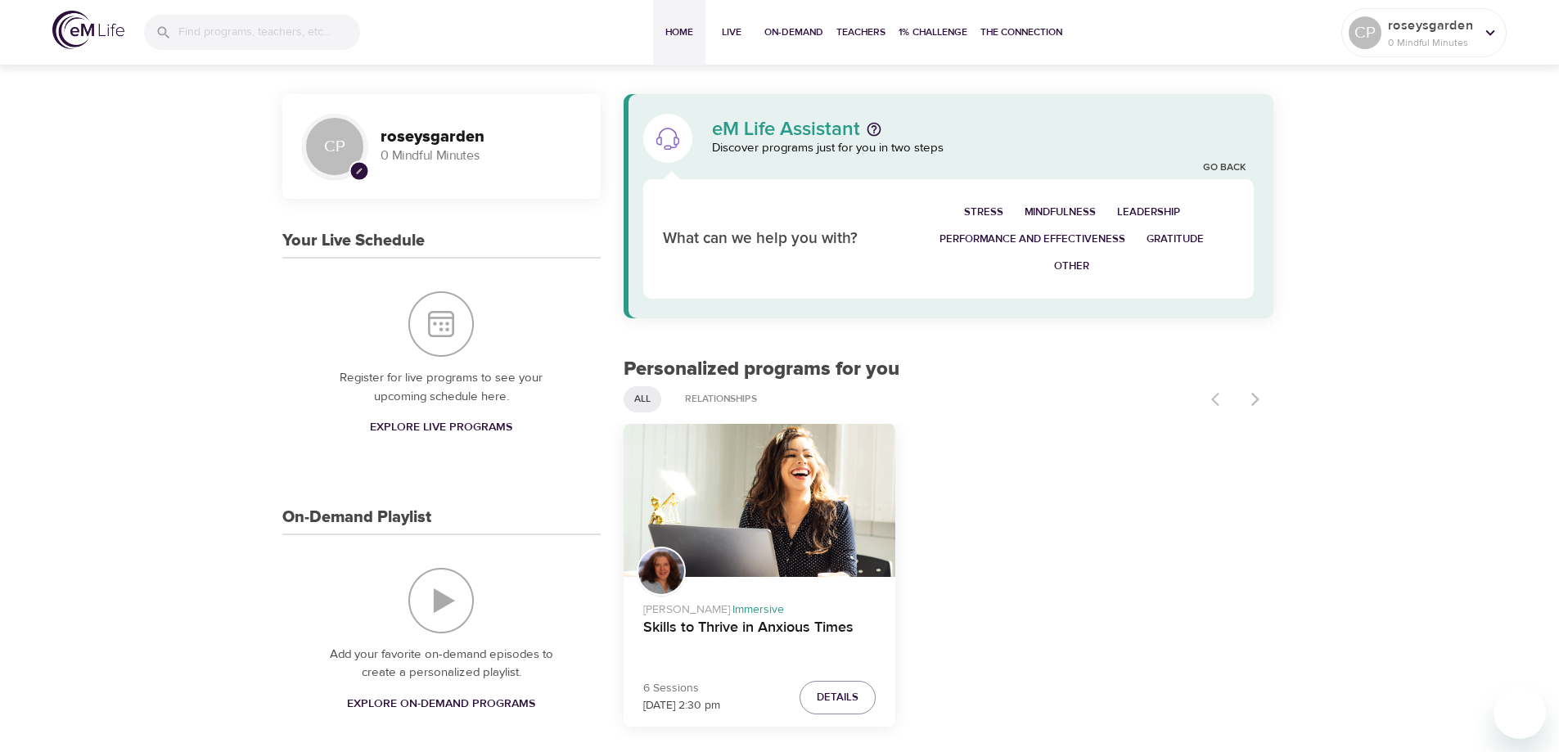
click at [983, 214] on span "Stress" at bounding box center [983, 212] width 39 height 19
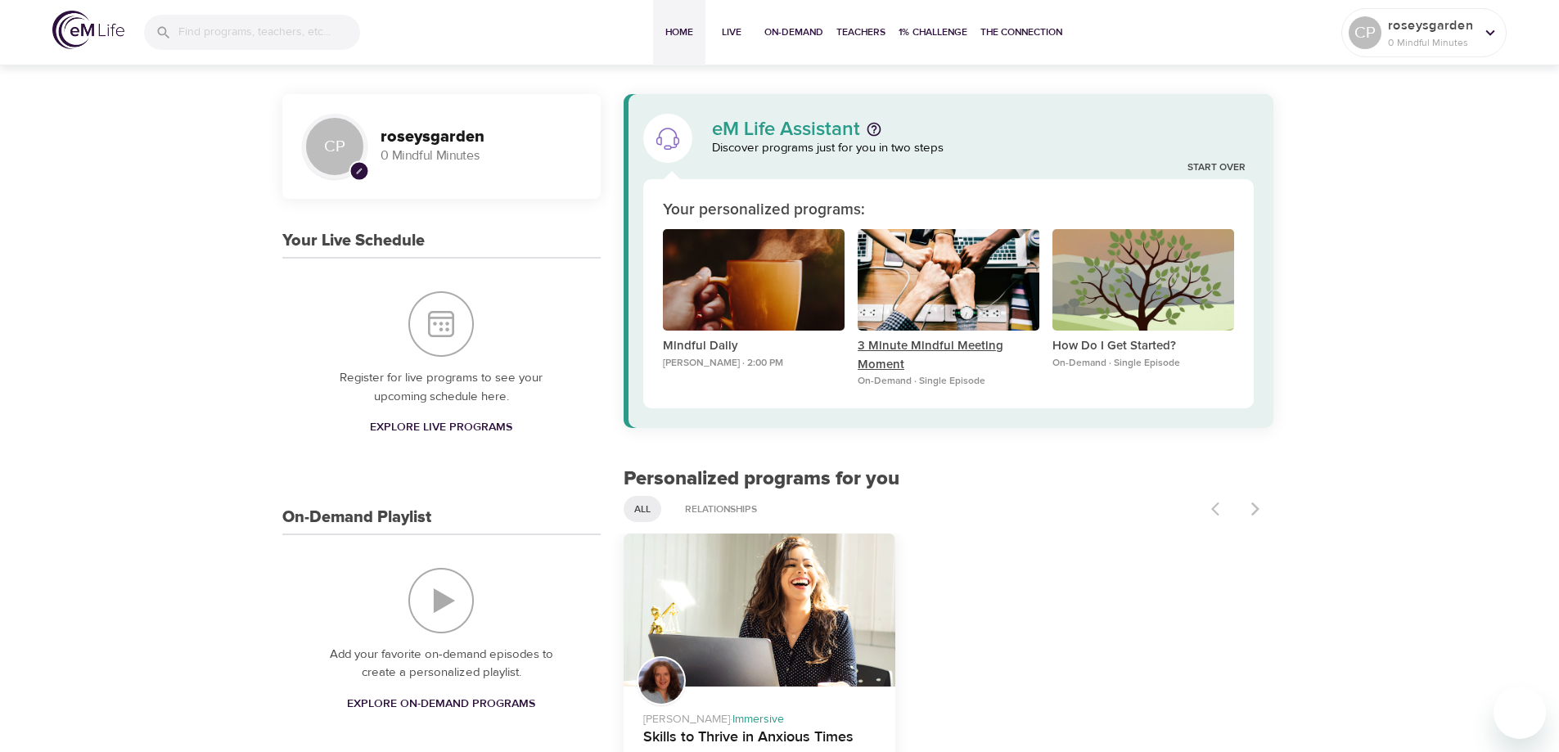
click at [936, 346] on p "3 Minute Mindful Meeting Moment" at bounding box center [949, 355] width 182 height 37
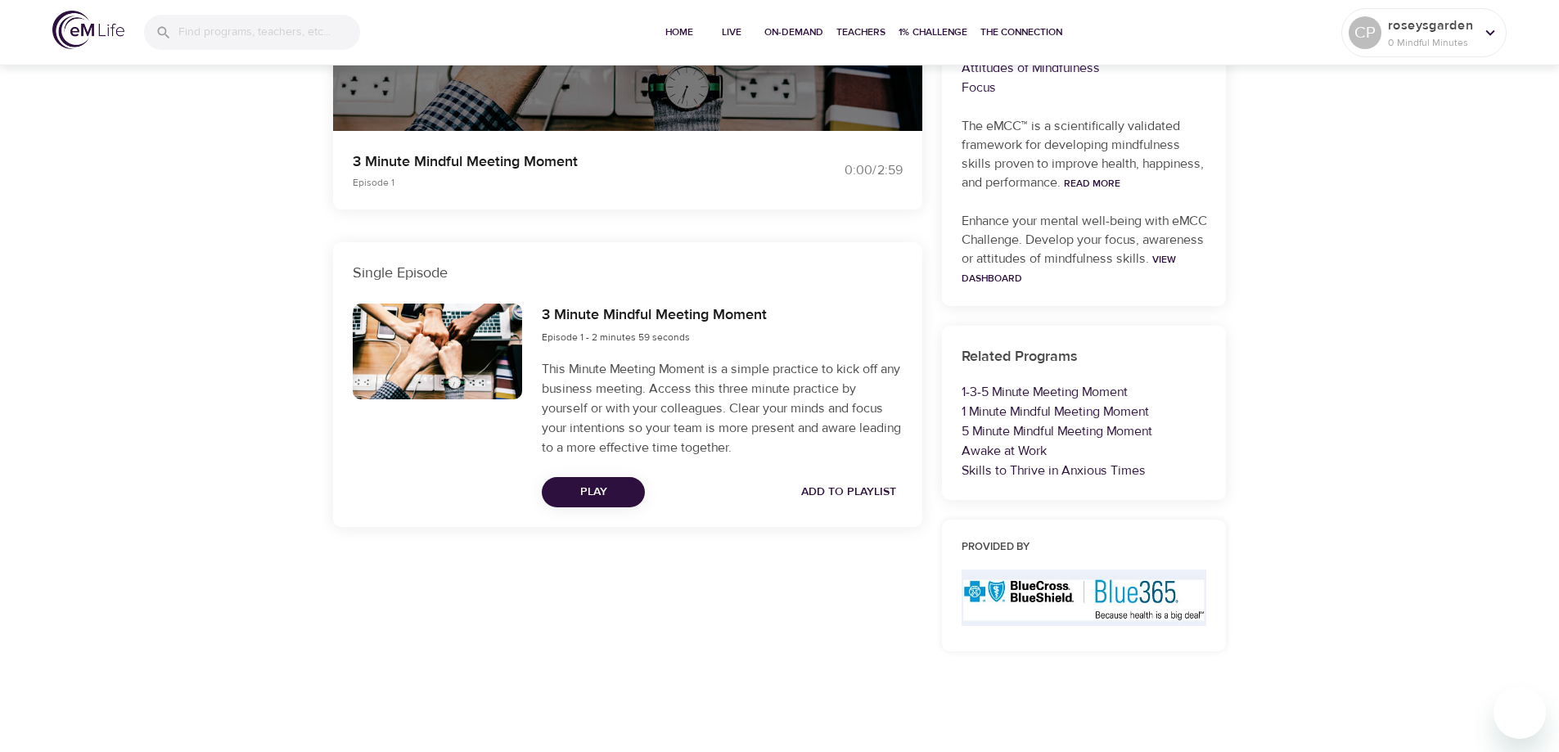
scroll to position [382, 0]
click at [1146, 405] on link "1 Minute Mindful Meeting Moment" at bounding box center [1055, 411] width 187 height 16
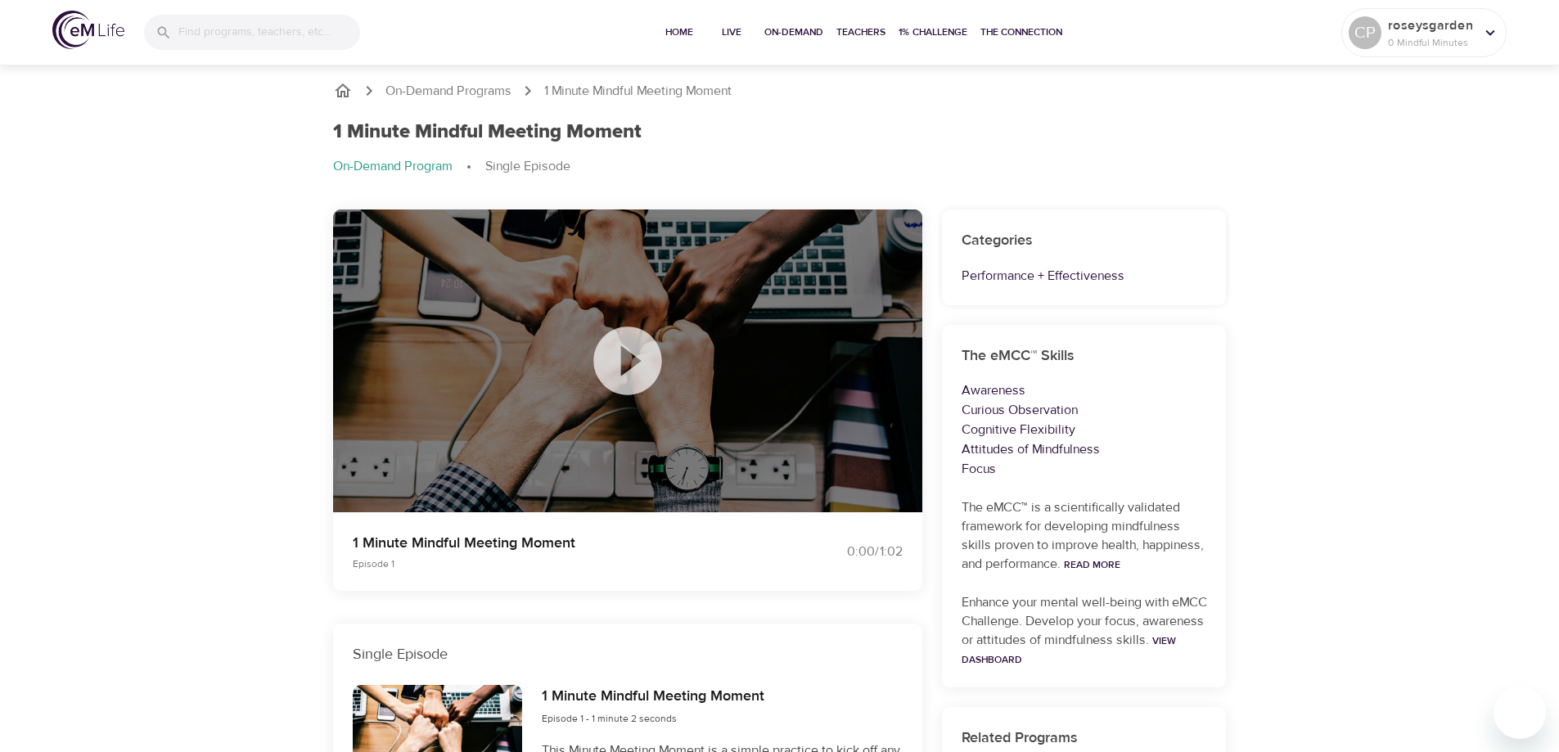
click at [345, 95] on icon "breadcrumb" at bounding box center [343, 91] width 20 height 20
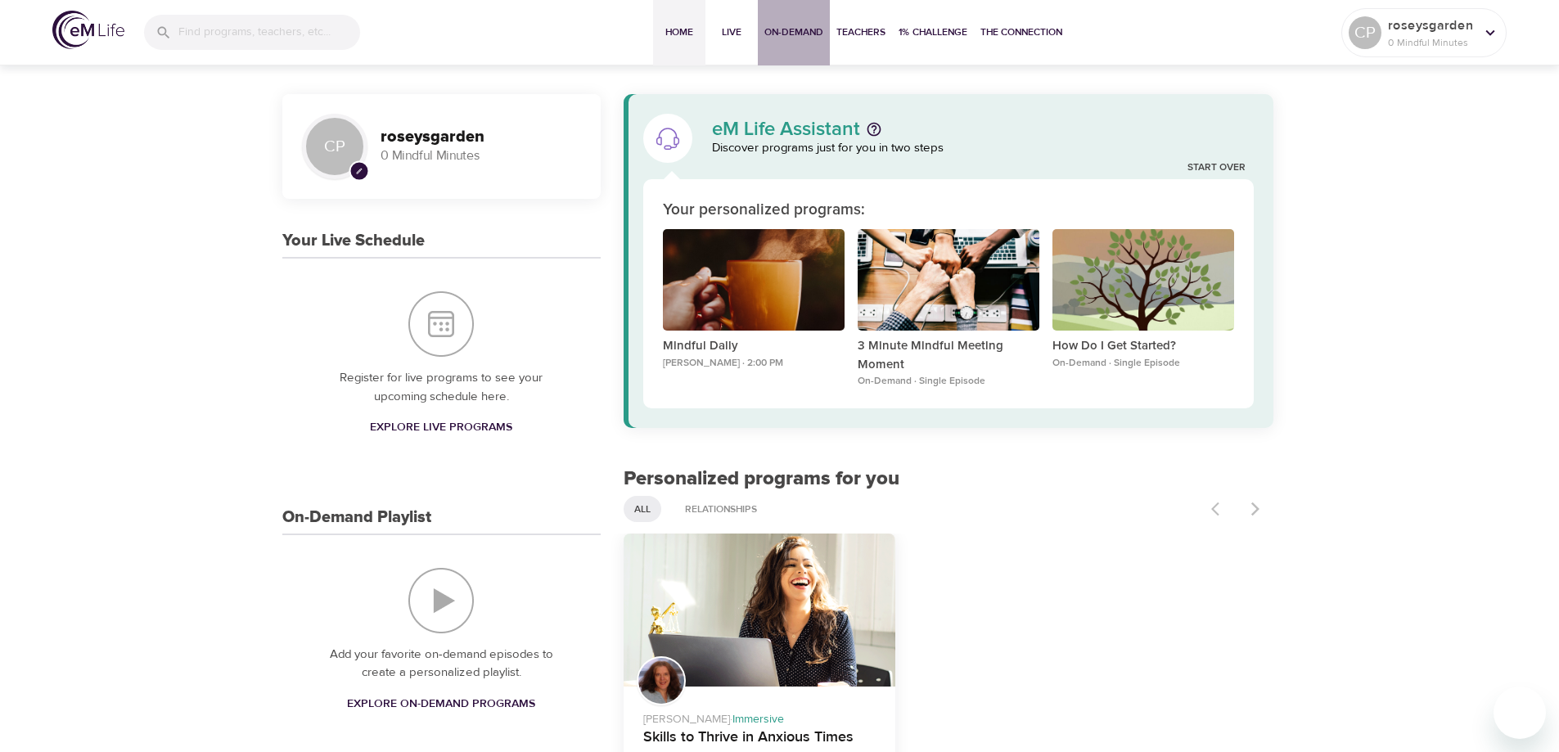
click at [787, 23] on button "On-Demand" at bounding box center [794, 32] width 72 height 65
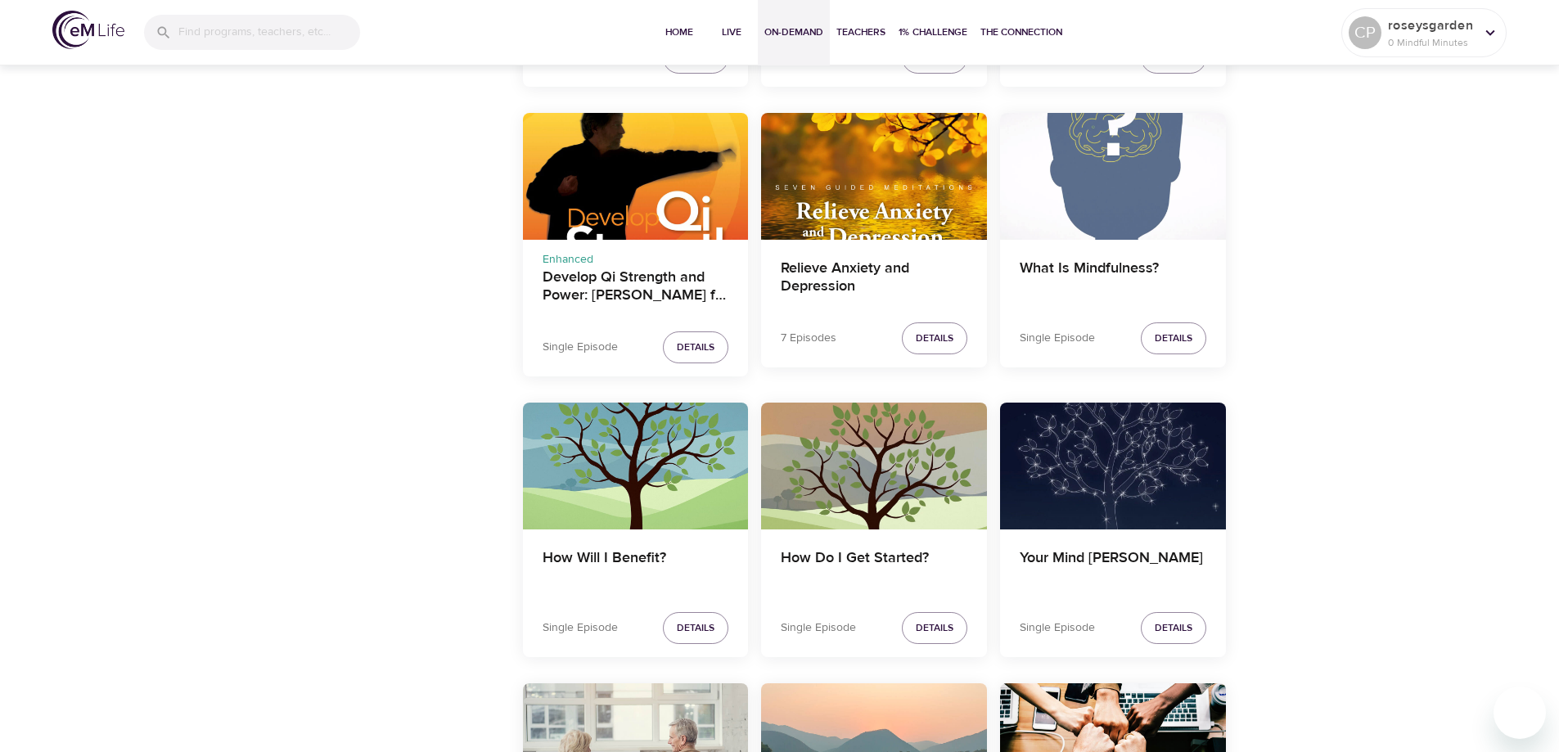
scroll to position [2538, 0]
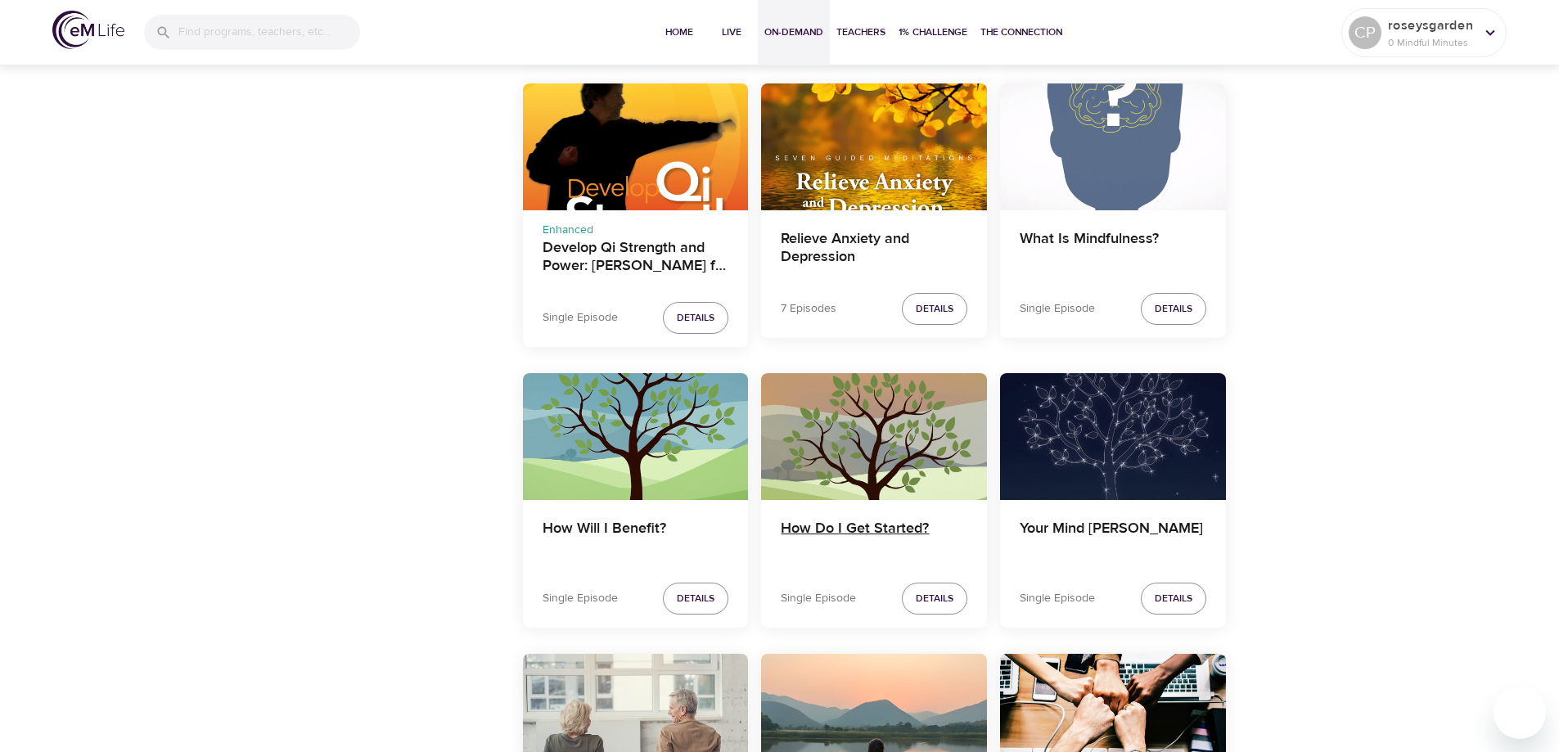
click at [888, 520] on h4 "How Do I Get Started?" at bounding box center [874, 539] width 187 height 39
